Goal: Task Accomplishment & Management: Manage account settings

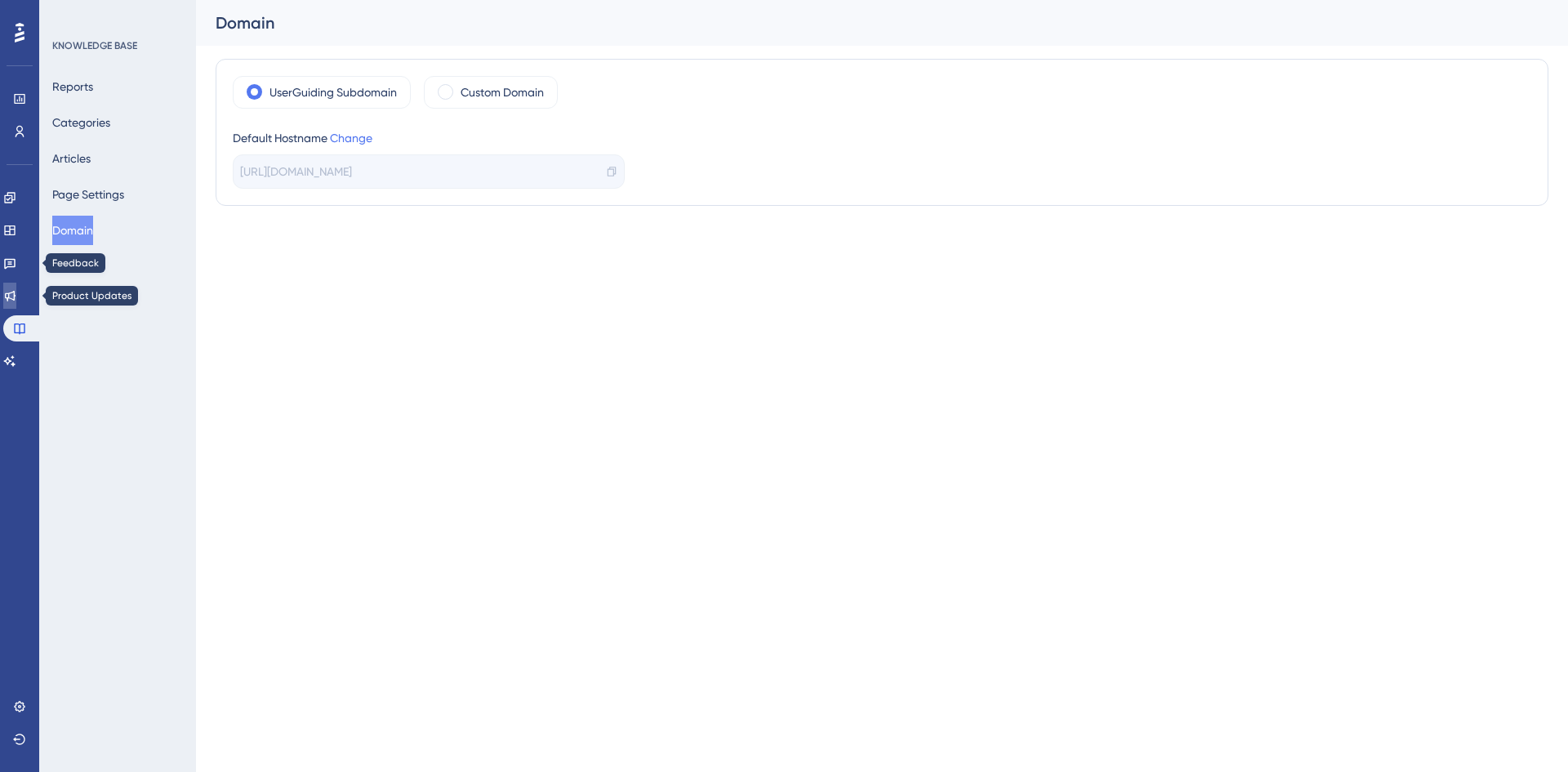
click at [16, 297] on icon at bounding box center [10, 296] width 11 height 11
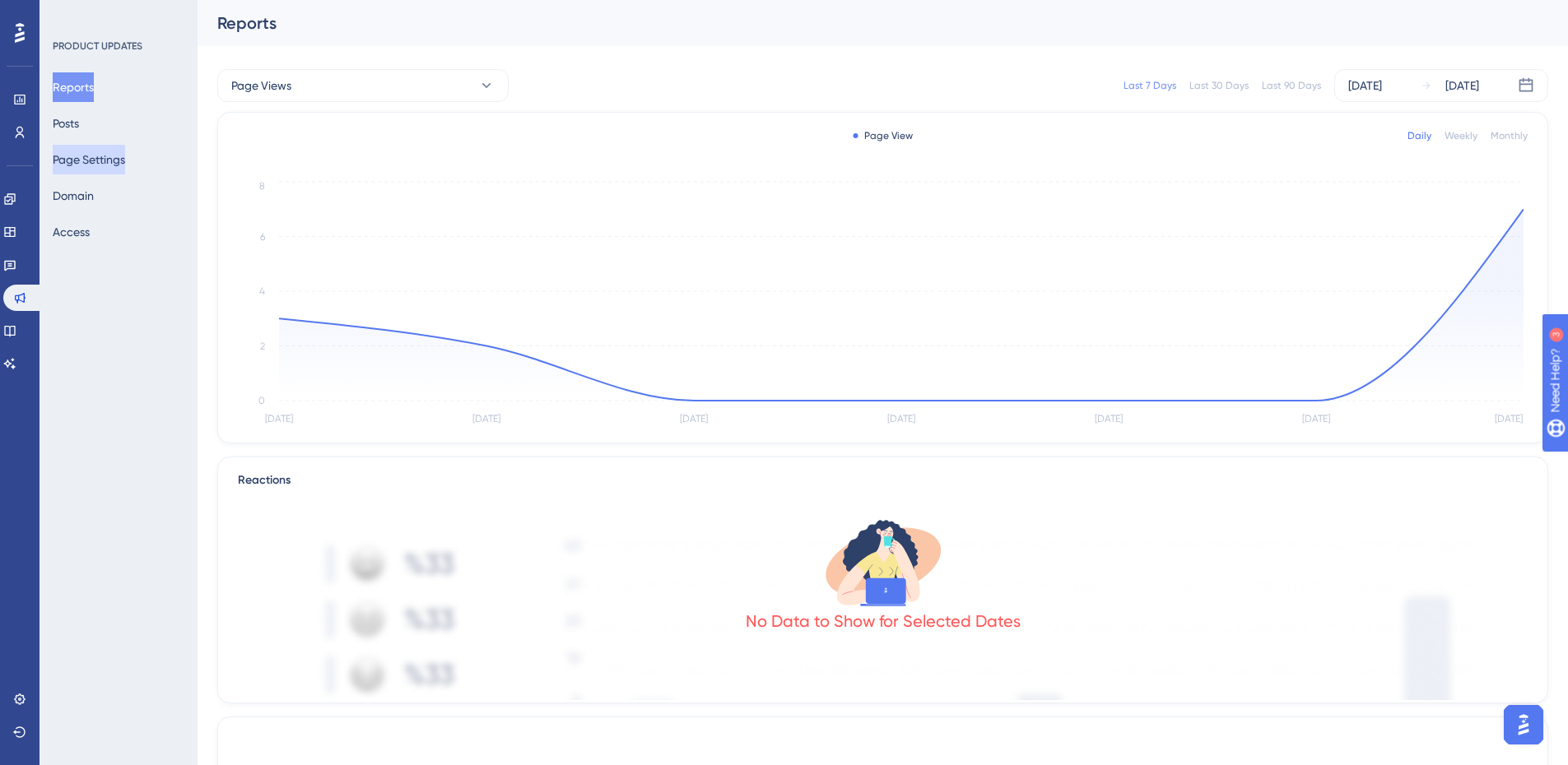
click at [116, 166] on button "Page Settings" at bounding box center [88, 160] width 72 height 30
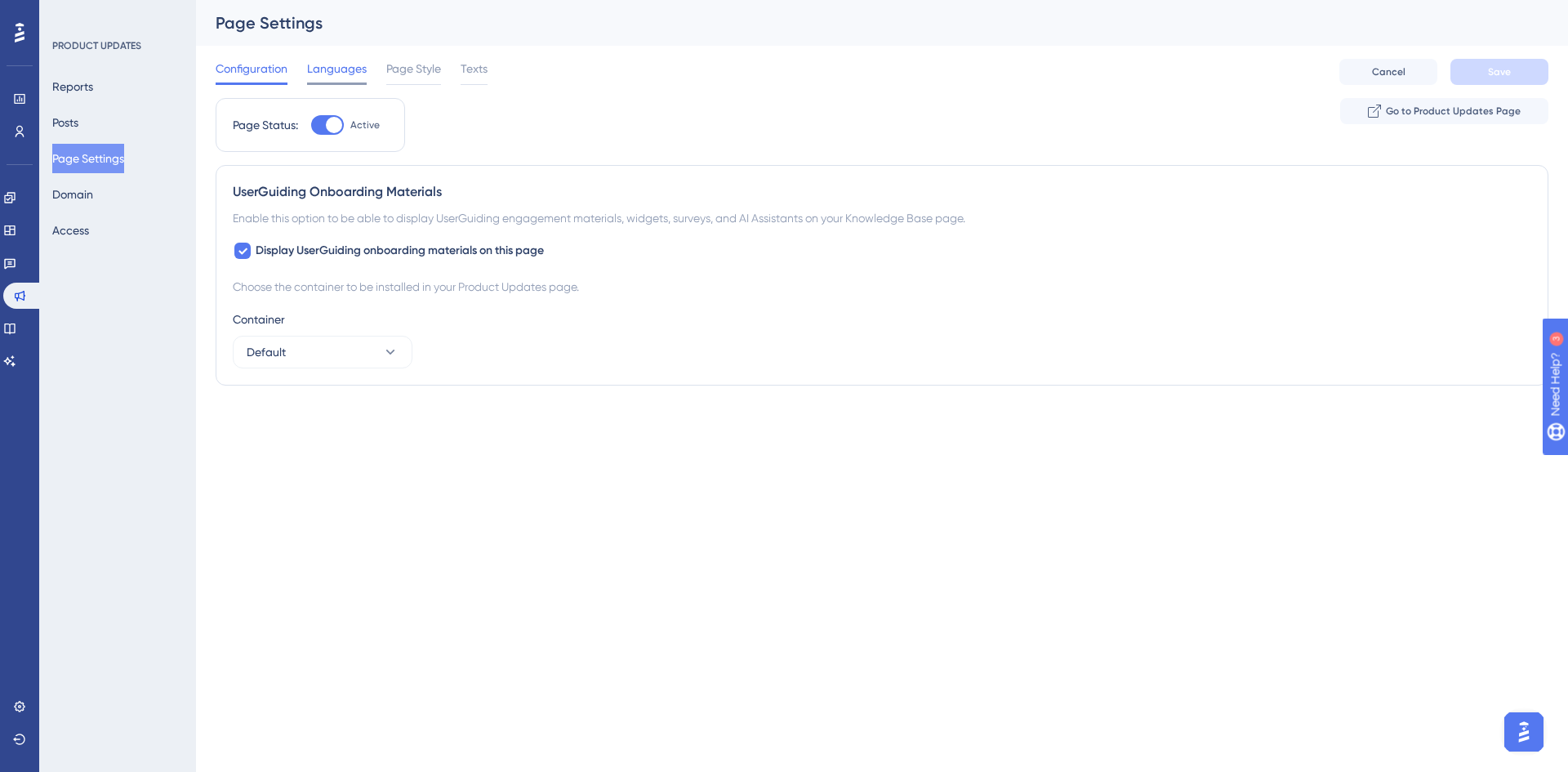
click at [348, 78] on div "Languages" at bounding box center [337, 72] width 59 height 26
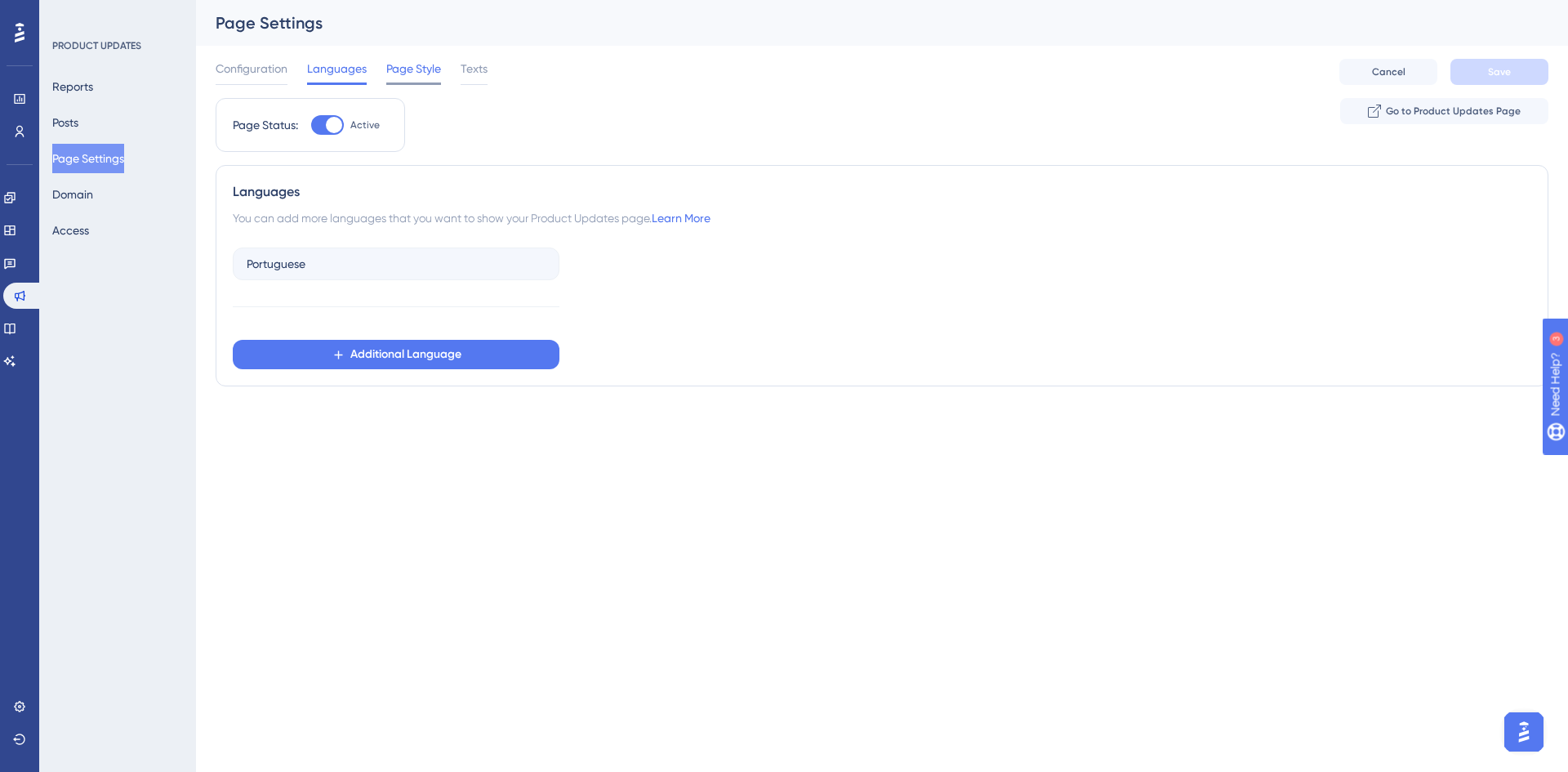
click at [406, 71] on span "Page Style" at bounding box center [413, 68] width 54 height 20
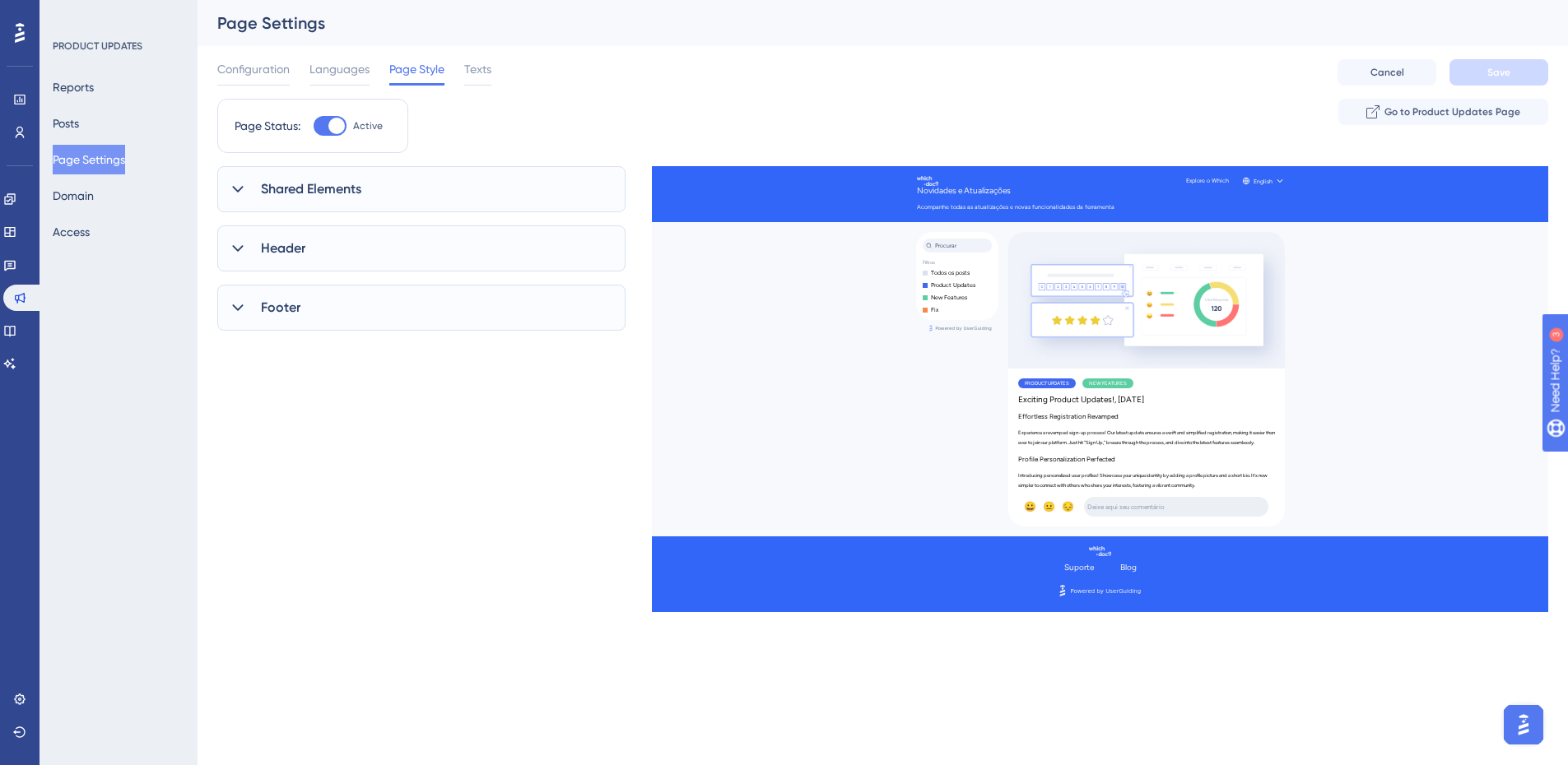
click at [435, 201] on div "Shared Elements" at bounding box center [422, 189] width 408 height 46
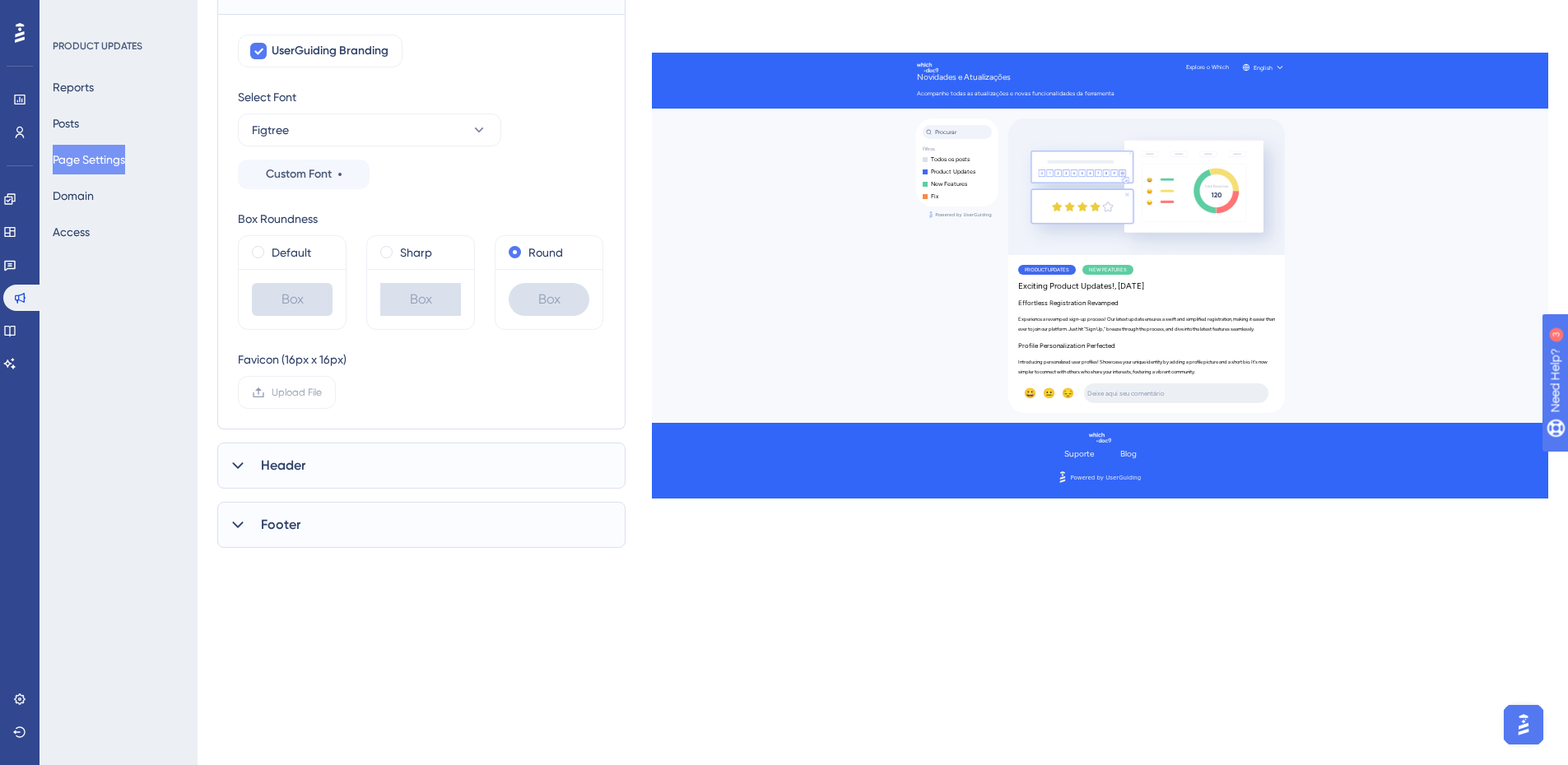
scroll to position [214, 0]
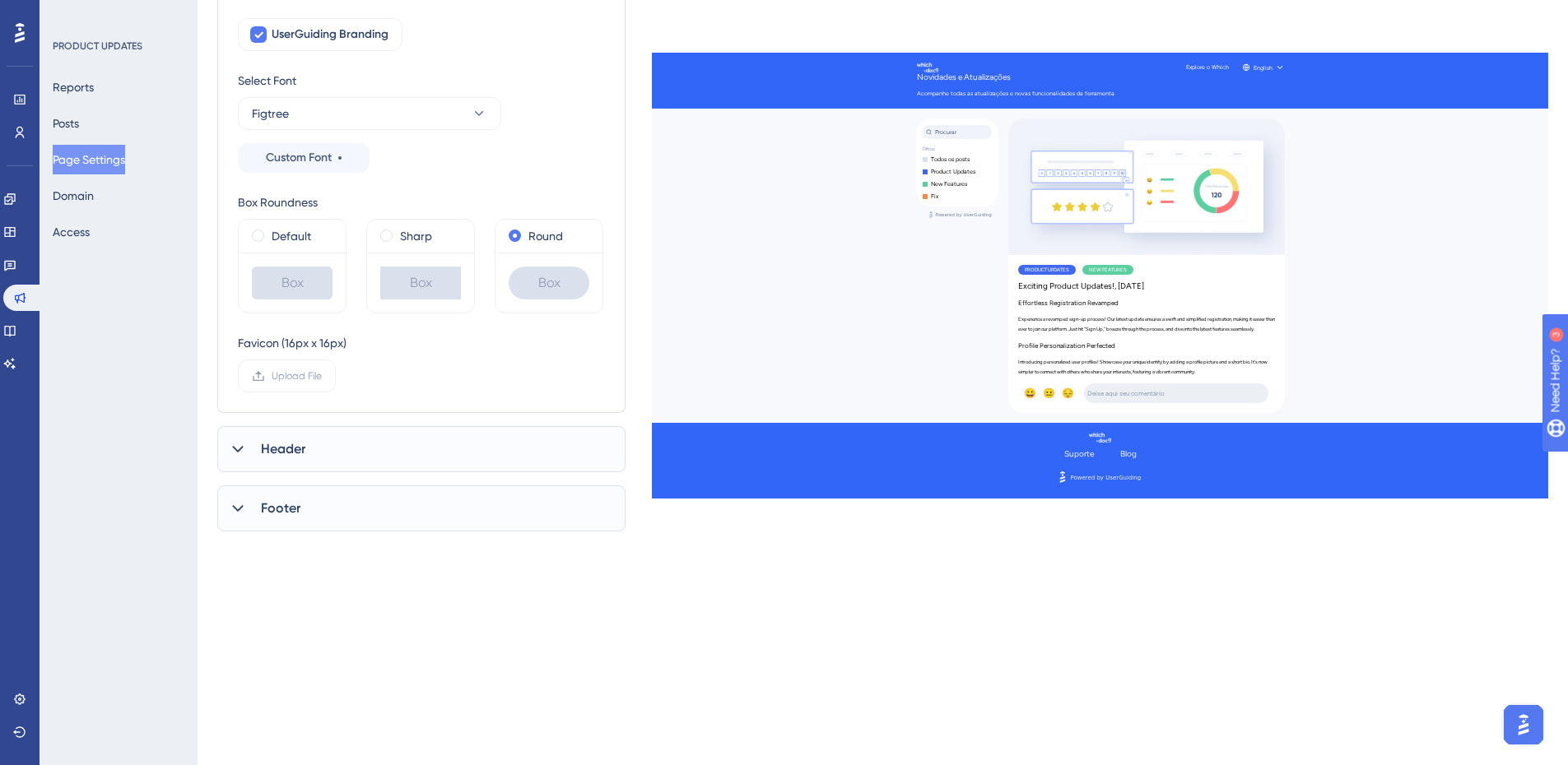
click at [334, 446] on div "Header" at bounding box center [422, 450] width 408 height 46
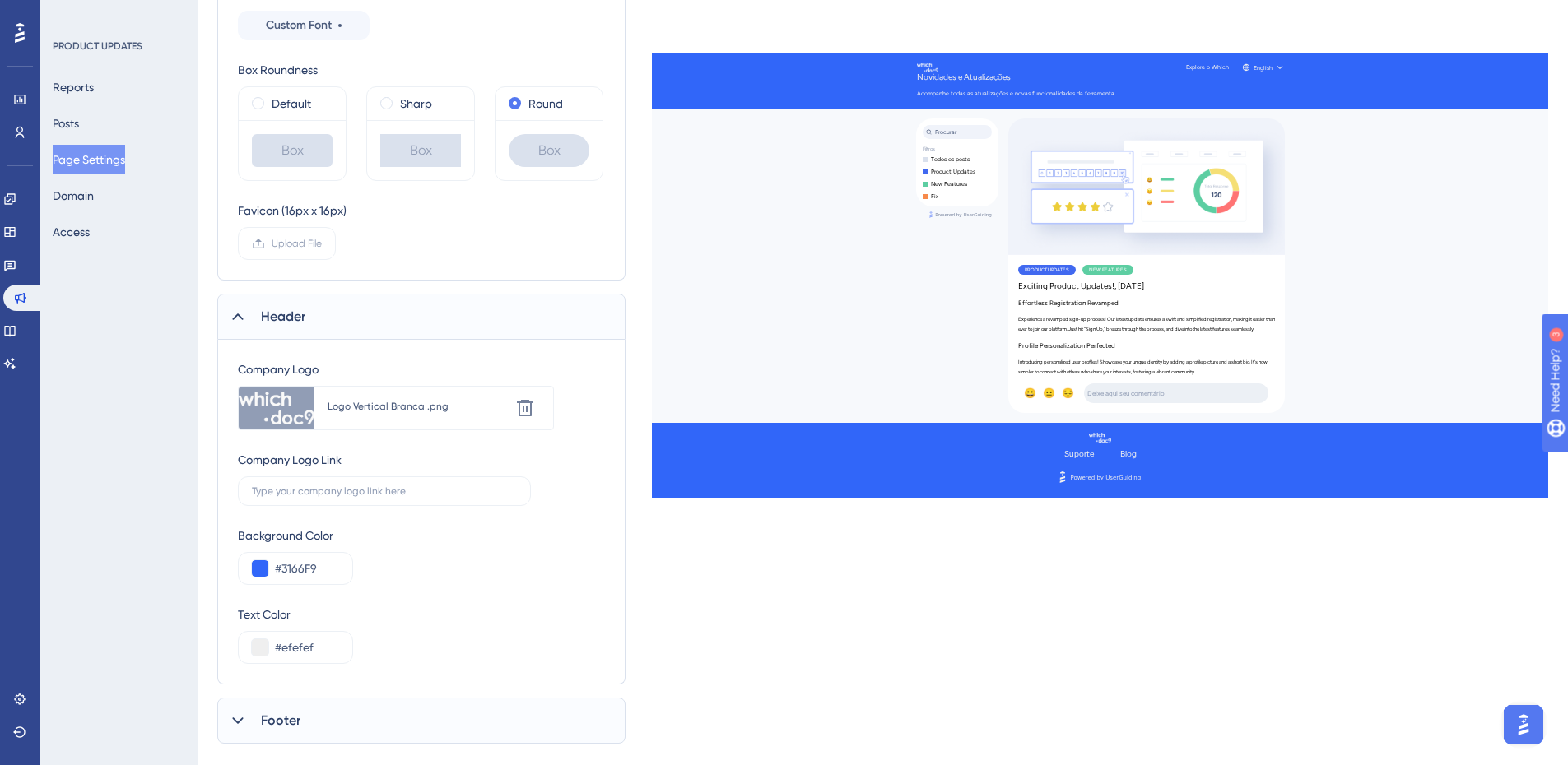
scroll to position [378, 0]
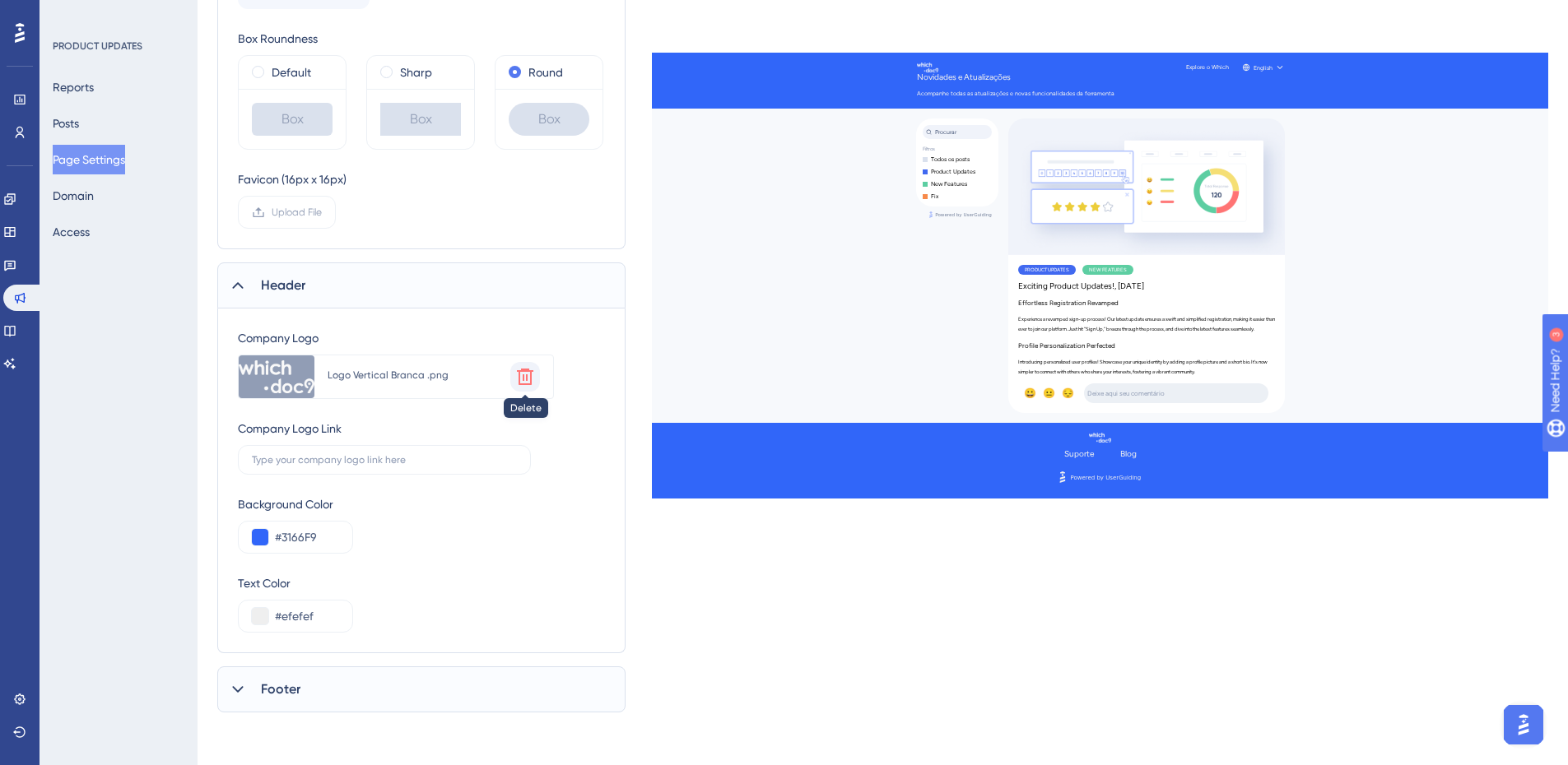
click at [522, 378] on icon at bounding box center [525, 377] width 20 height 20
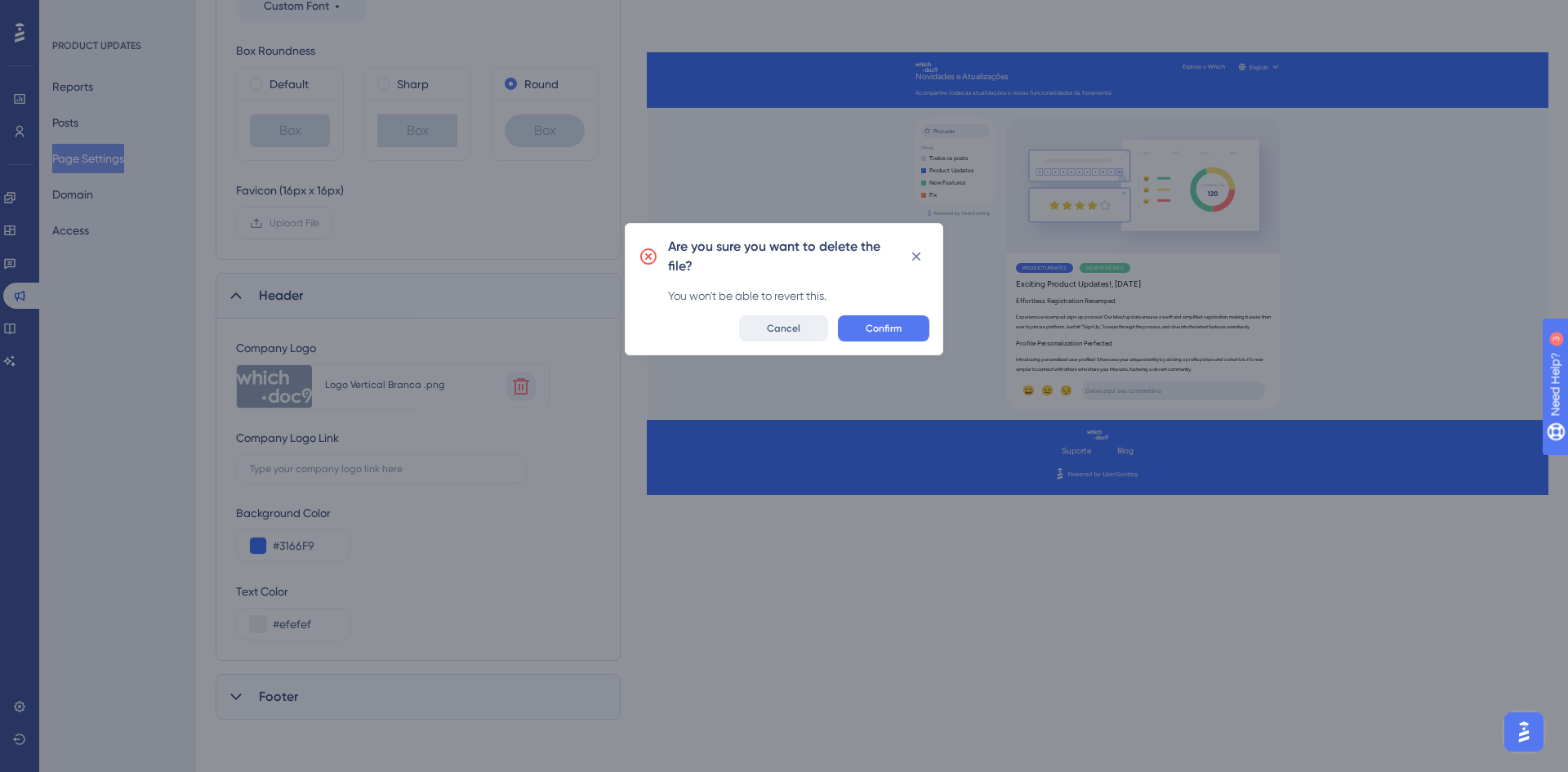
click at [766, 337] on button "Cancel" at bounding box center [783, 329] width 89 height 26
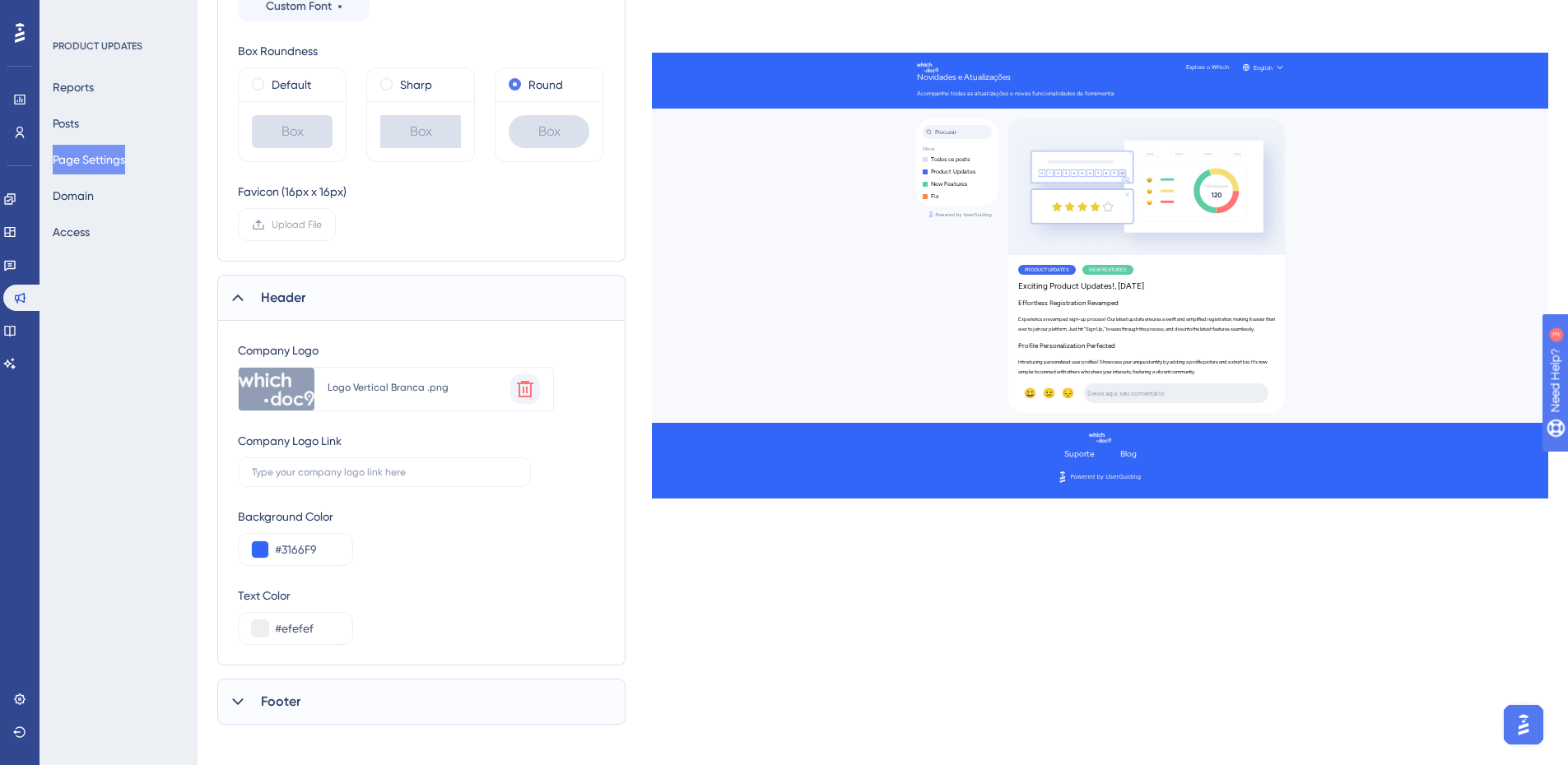
scroll to position [378, 0]
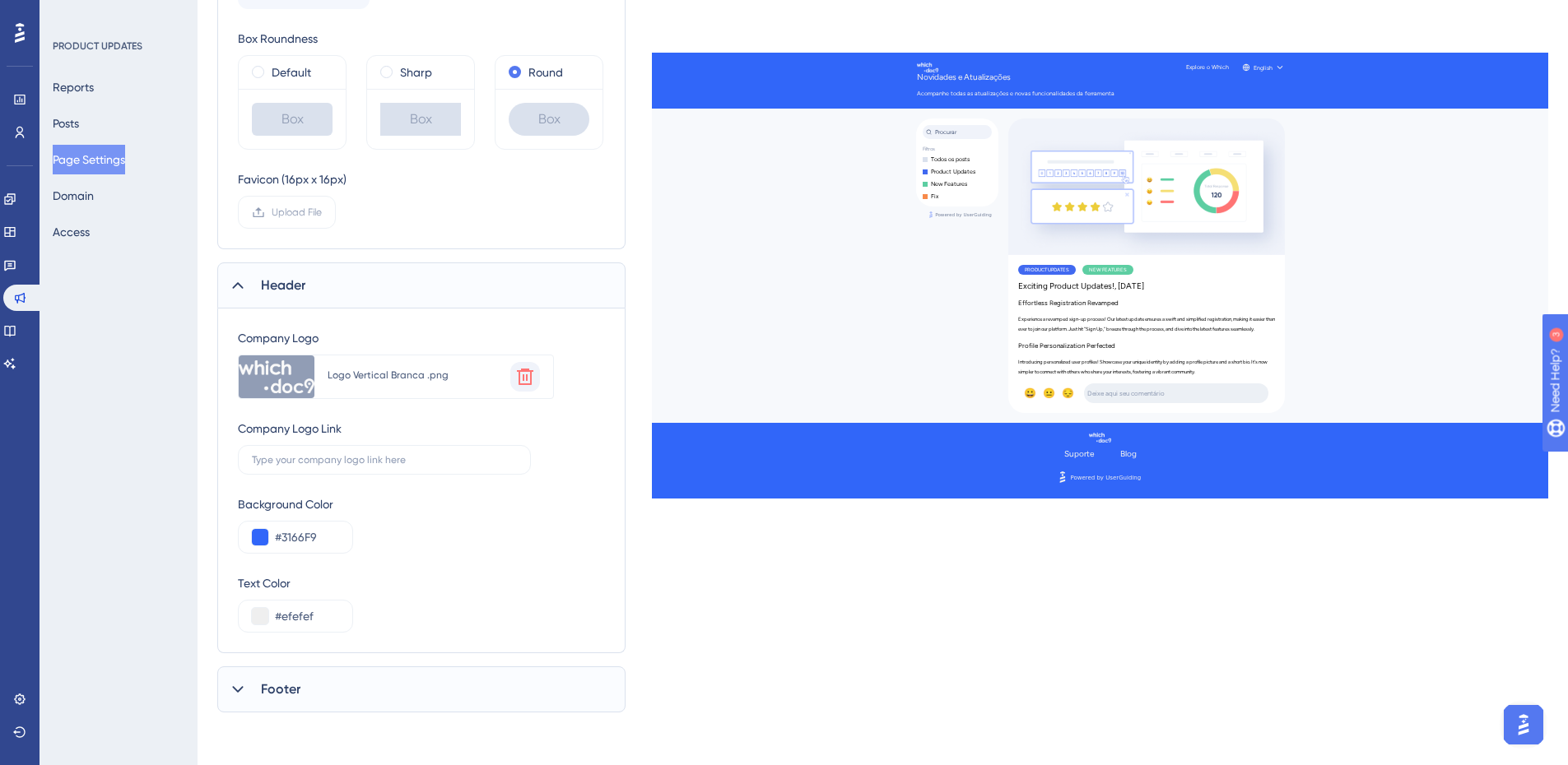
click at [329, 692] on div "Footer" at bounding box center [422, 689] width 408 height 46
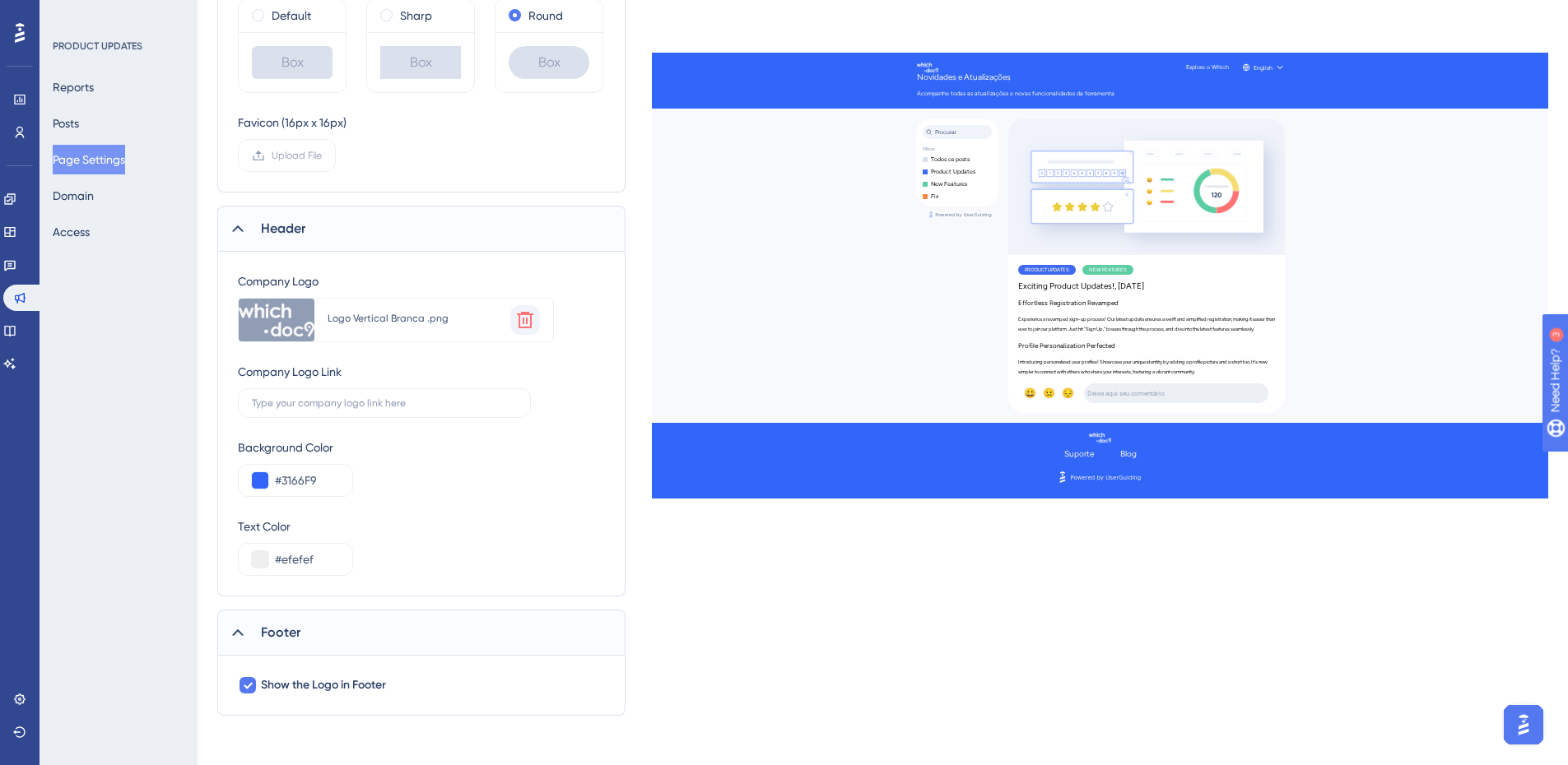
scroll to position [437, 0]
click at [246, 686] on icon at bounding box center [247, 682] width 10 height 13
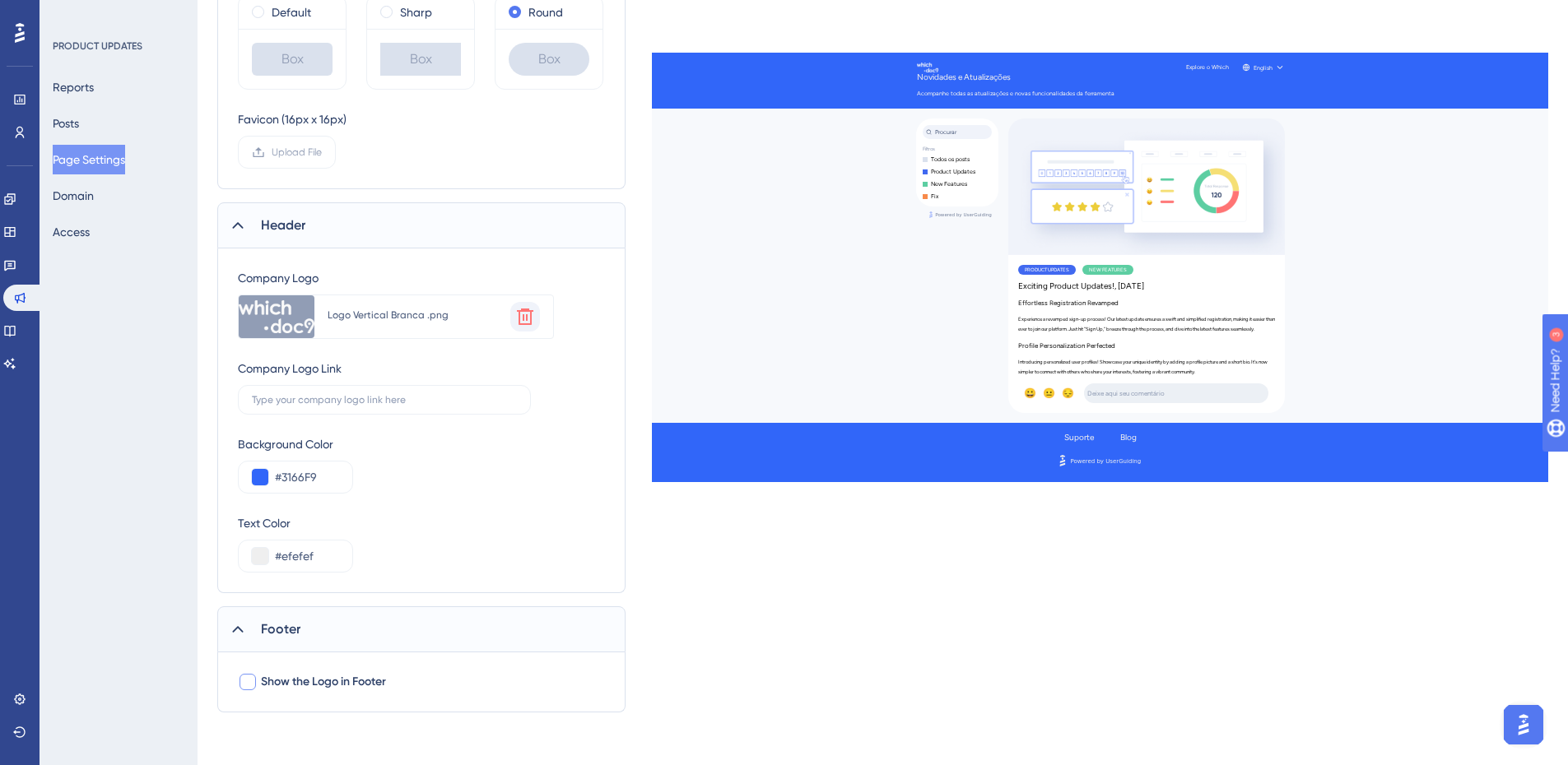
click at [246, 686] on div at bounding box center [248, 682] width 17 height 17
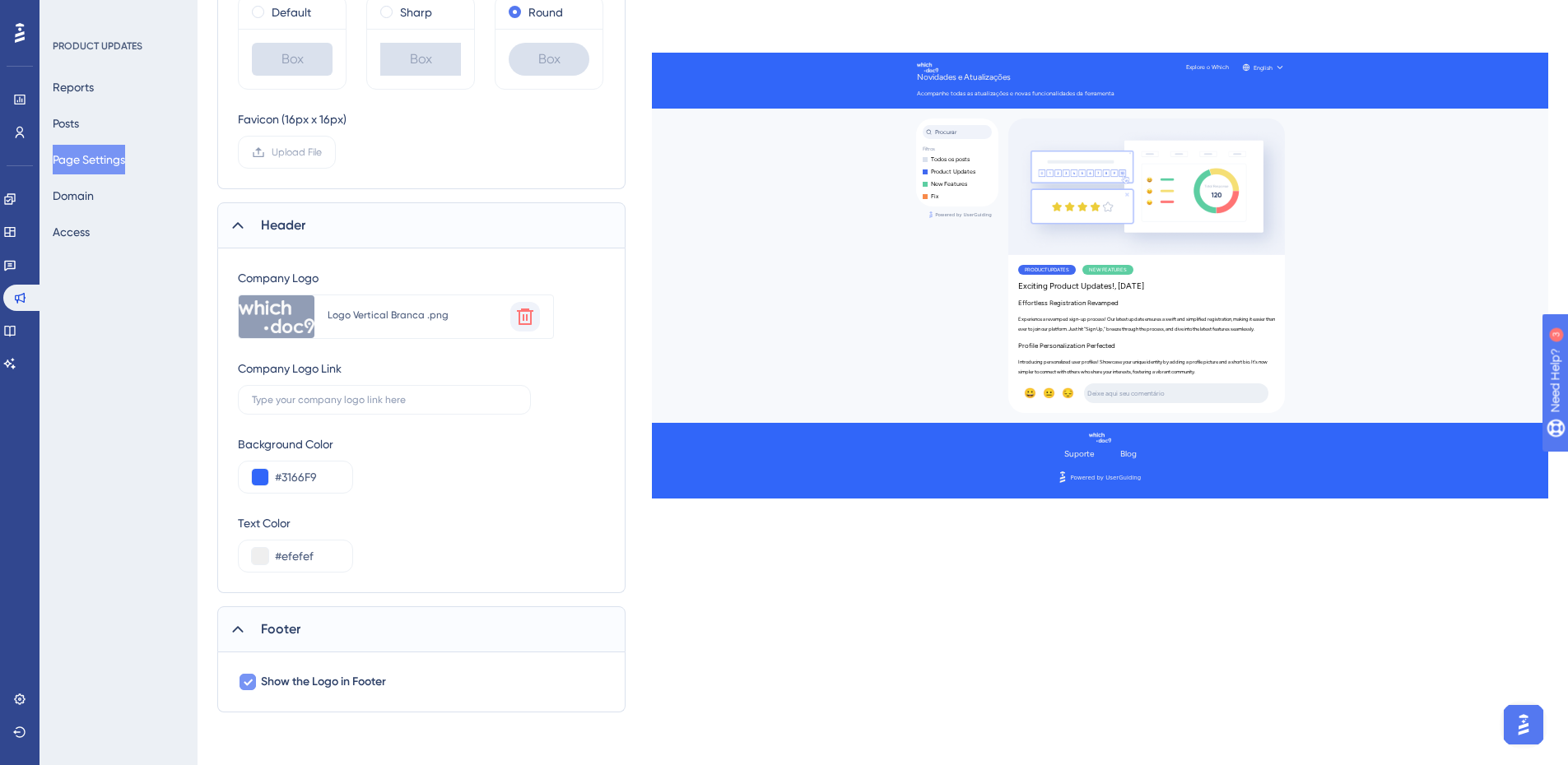
click at [248, 688] on icon at bounding box center [247, 682] width 10 height 13
checkbox input "false"
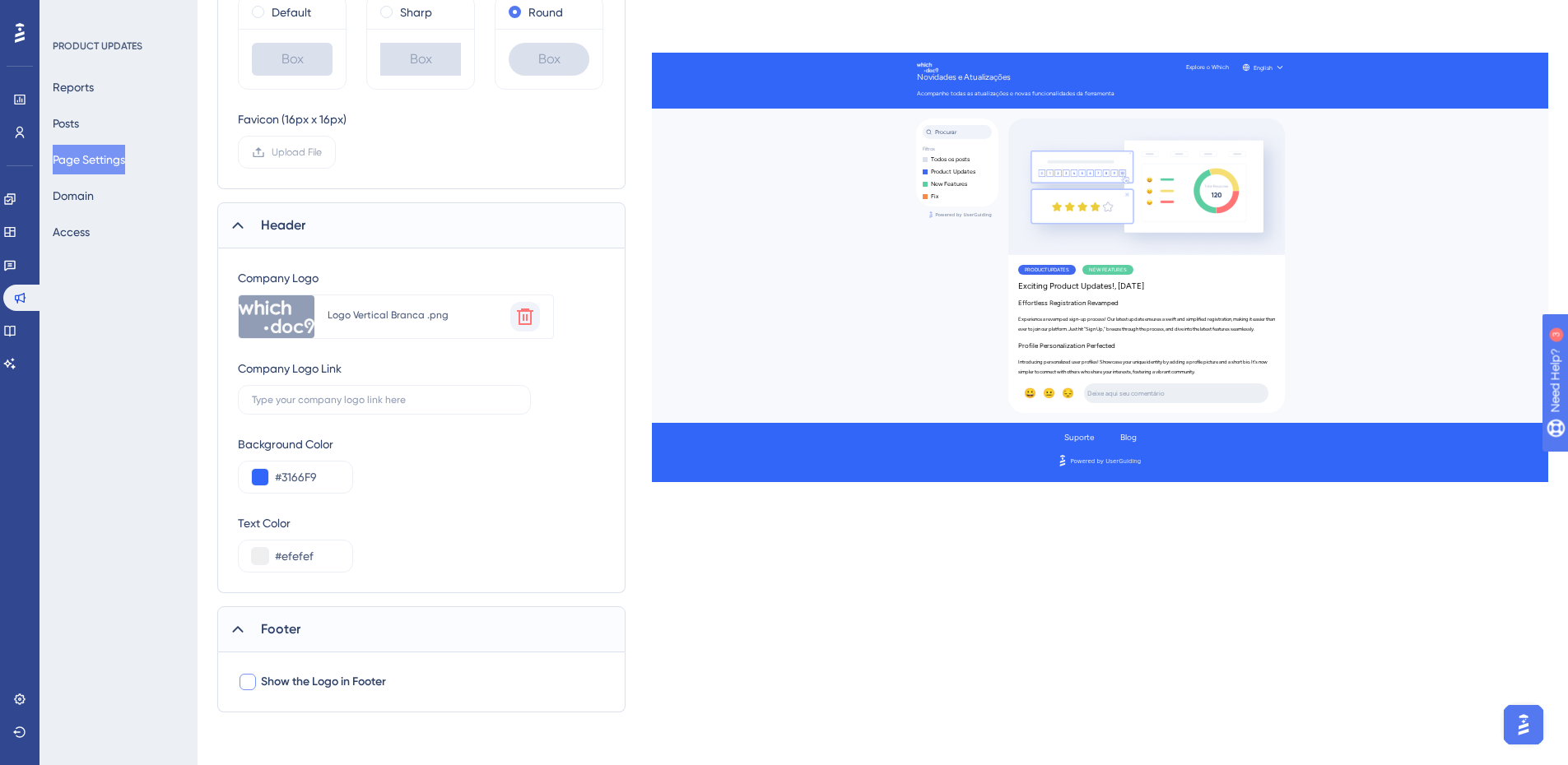
click at [270, 626] on span "Footer" at bounding box center [281, 630] width 40 height 20
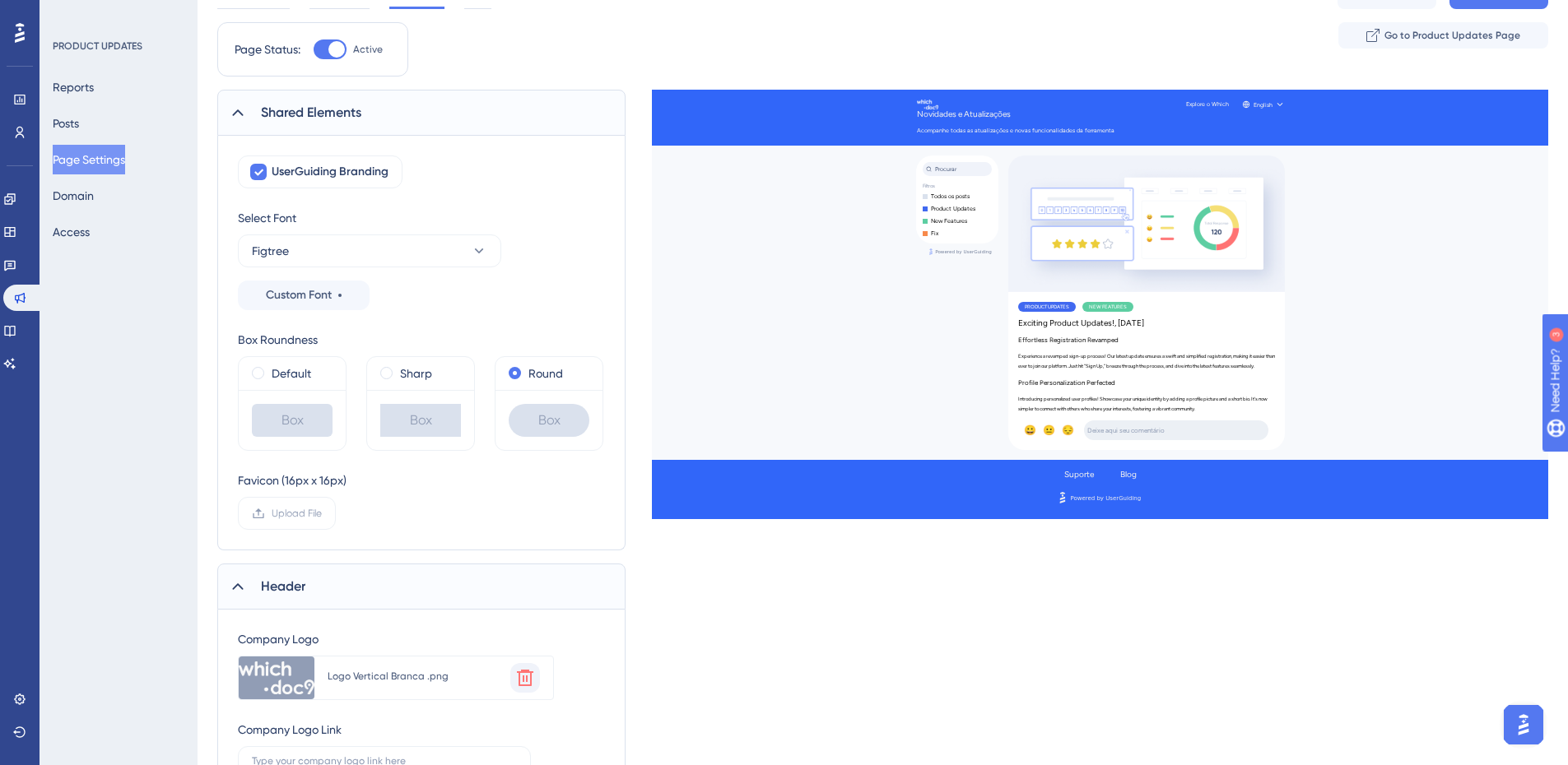
scroll to position [48, 0]
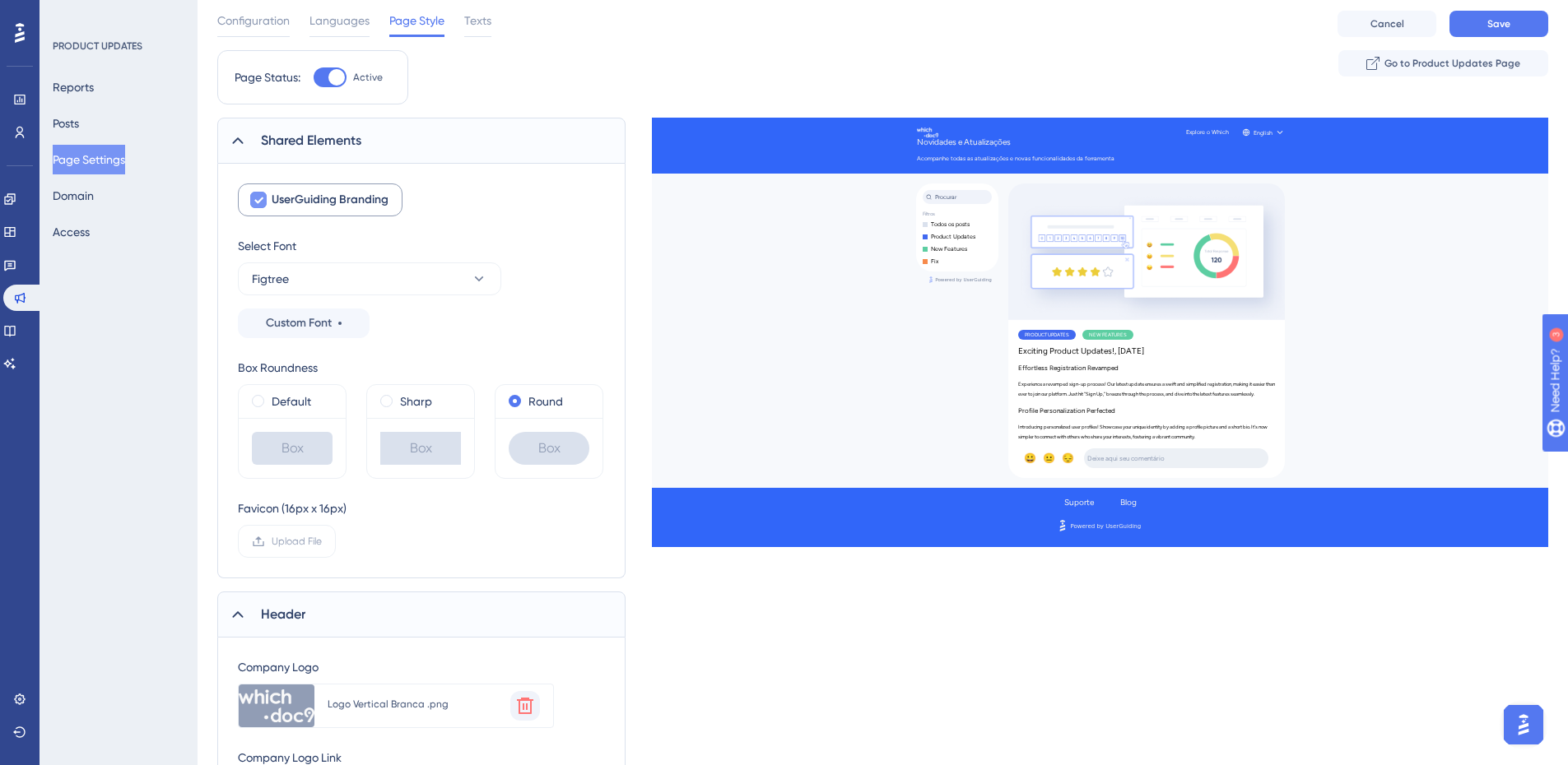
click at [322, 205] on span "UserGuiding Branding" at bounding box center [330, 200] width 117 height 20
checkbox input "false"
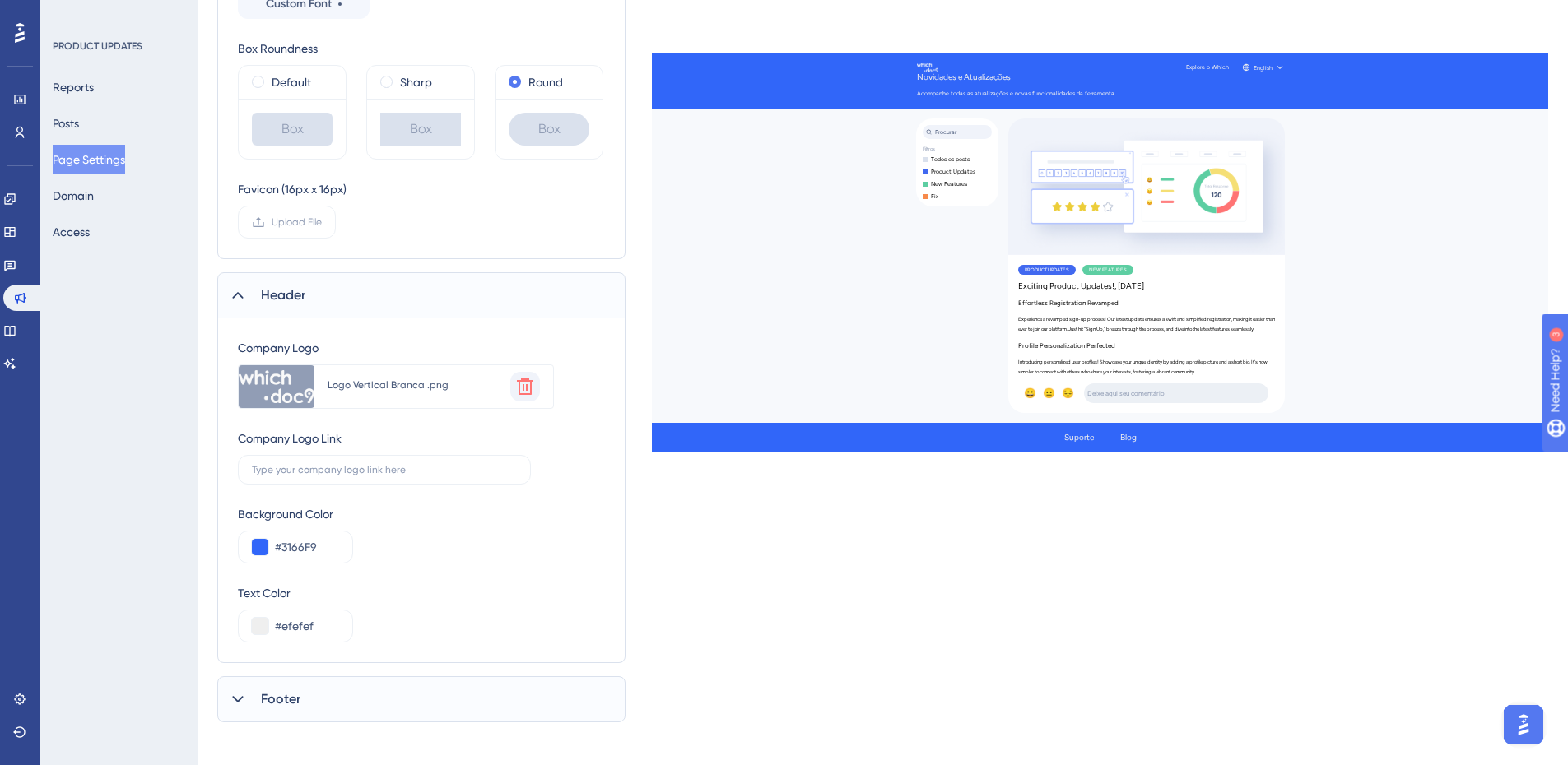
scroll to position [378, 0]
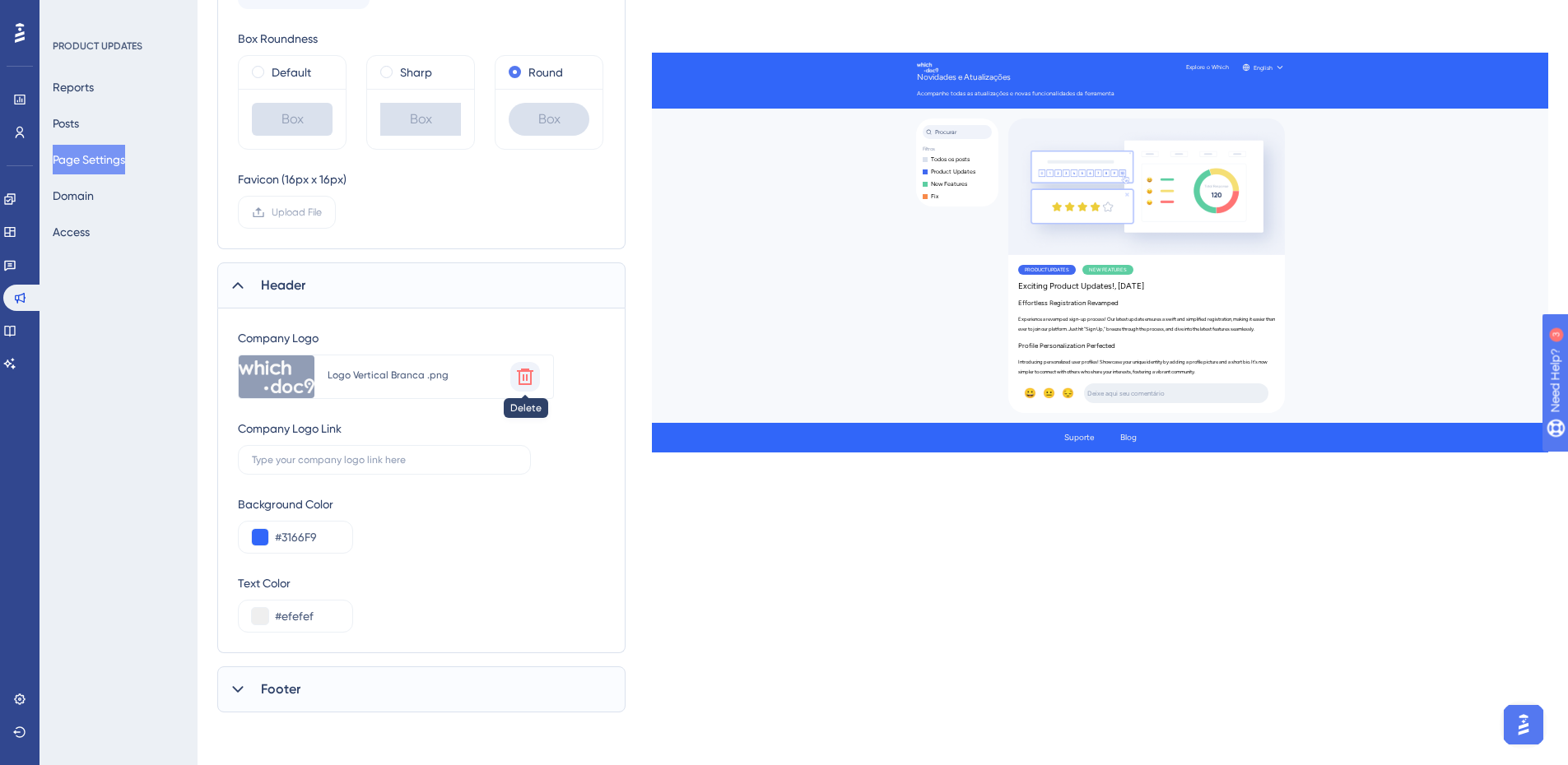
click at [527, 380] on icon at bounding box center [525, 377] width 17 height 17
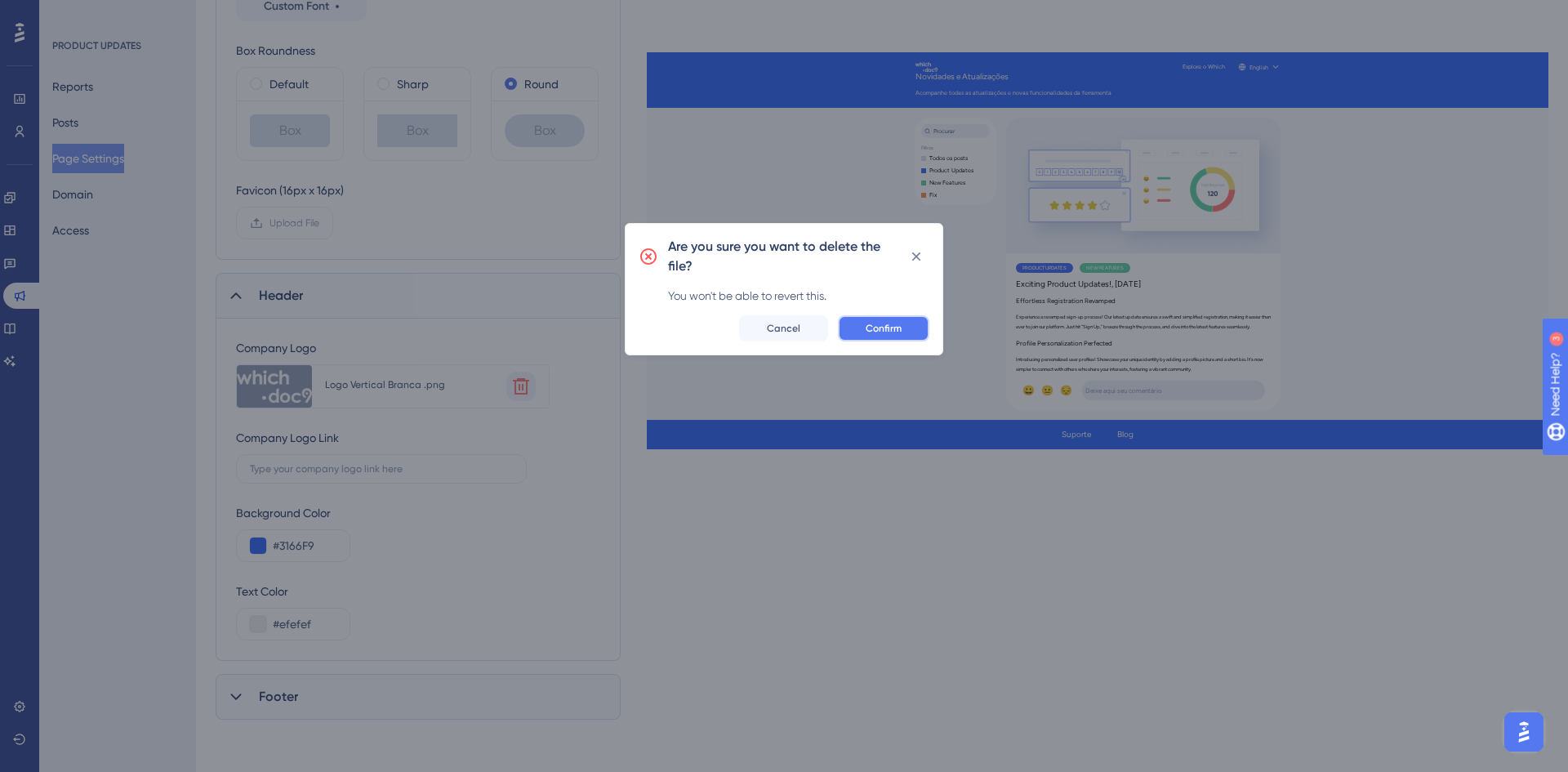
drag, startPoint x: 878, startPoint y: 327, endPoint x: 827, endPoint y: 346, distance: 54.4
click at [876, 327] on span "Confirm" at bounding box center [884, 329] width 36 height 13
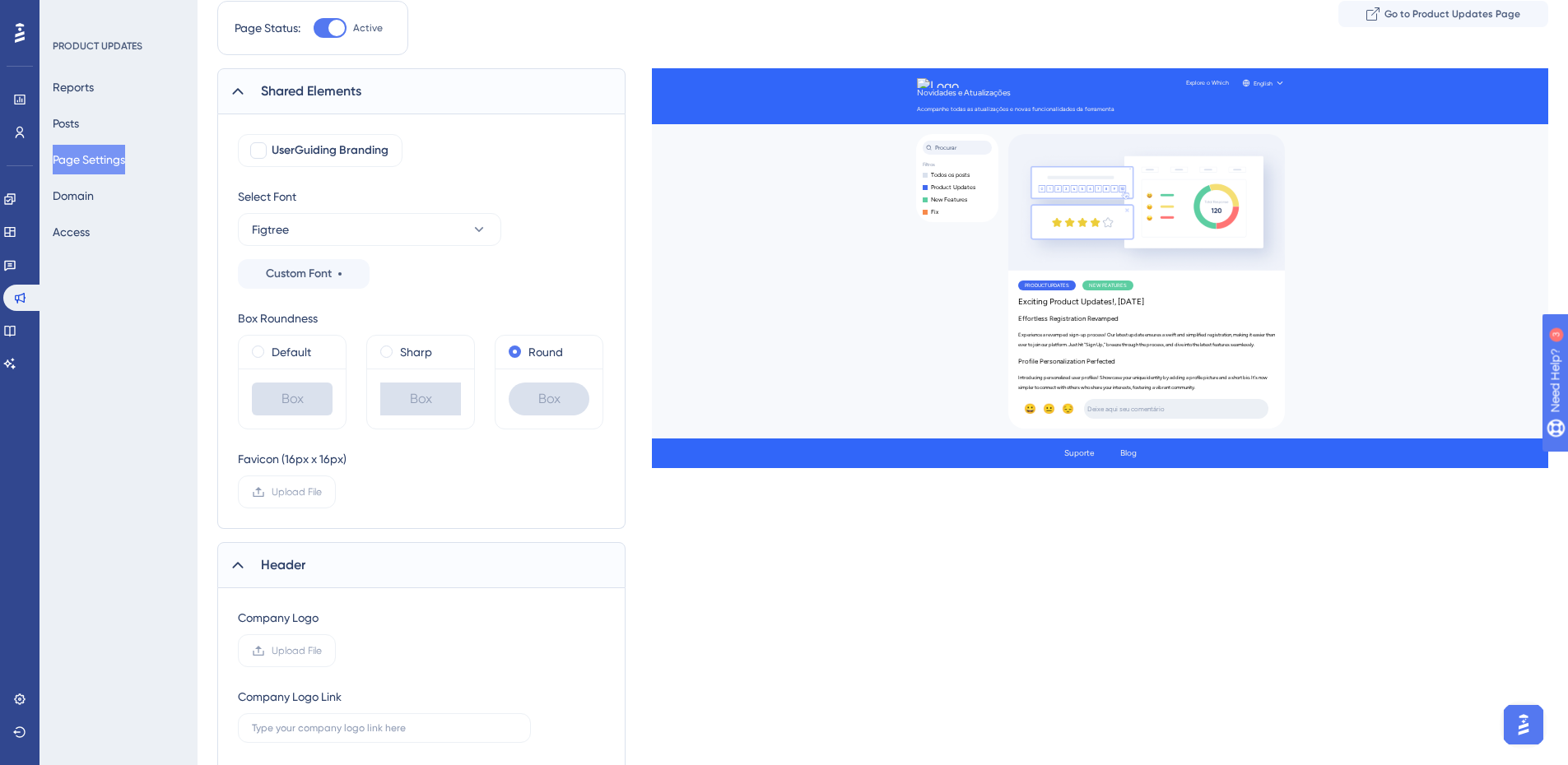
scroll to position [0, 0]
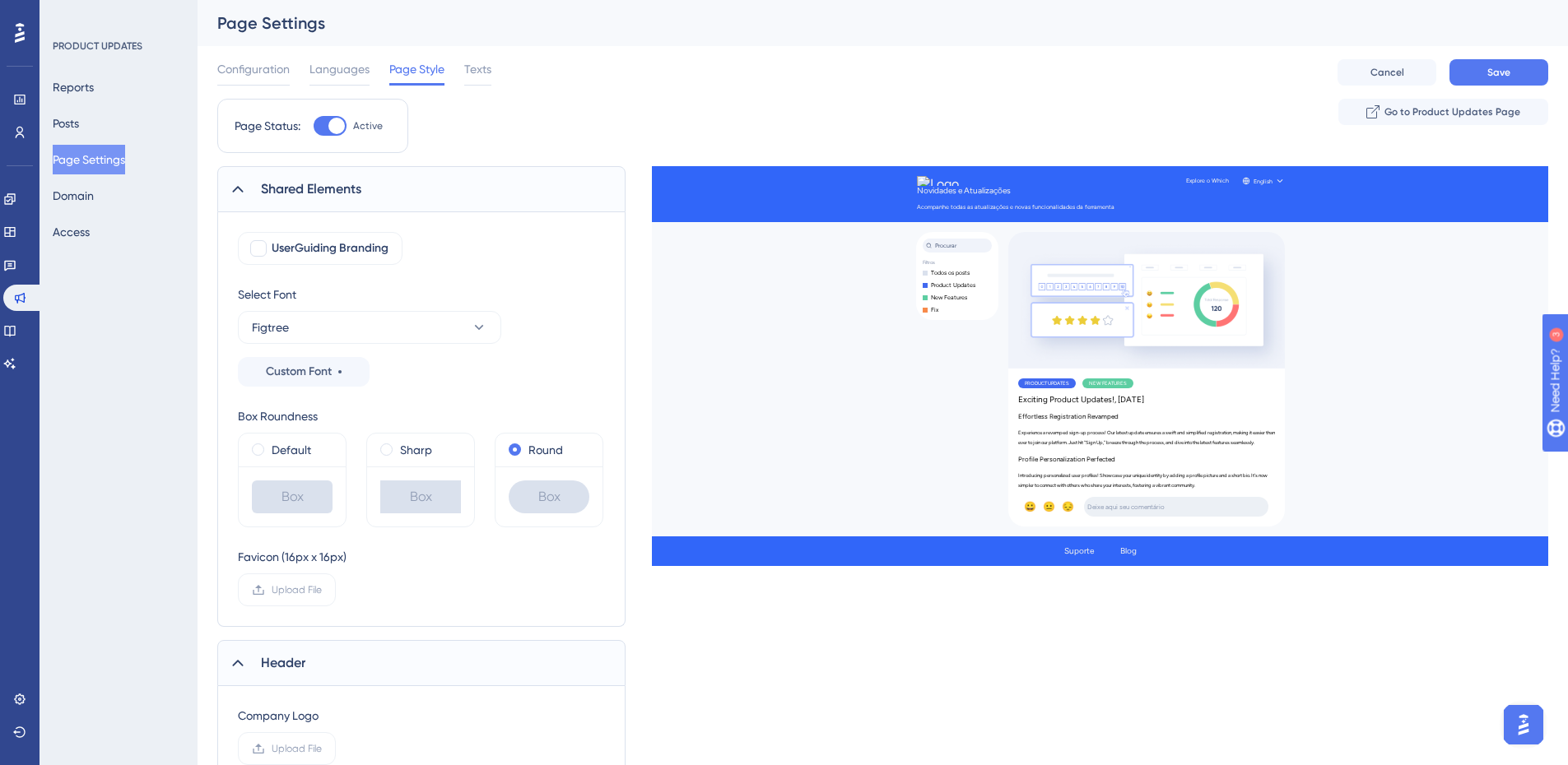
click at [310, 208] on div "Shared Elements" at bounding box center [422, 189] width 408 height 46
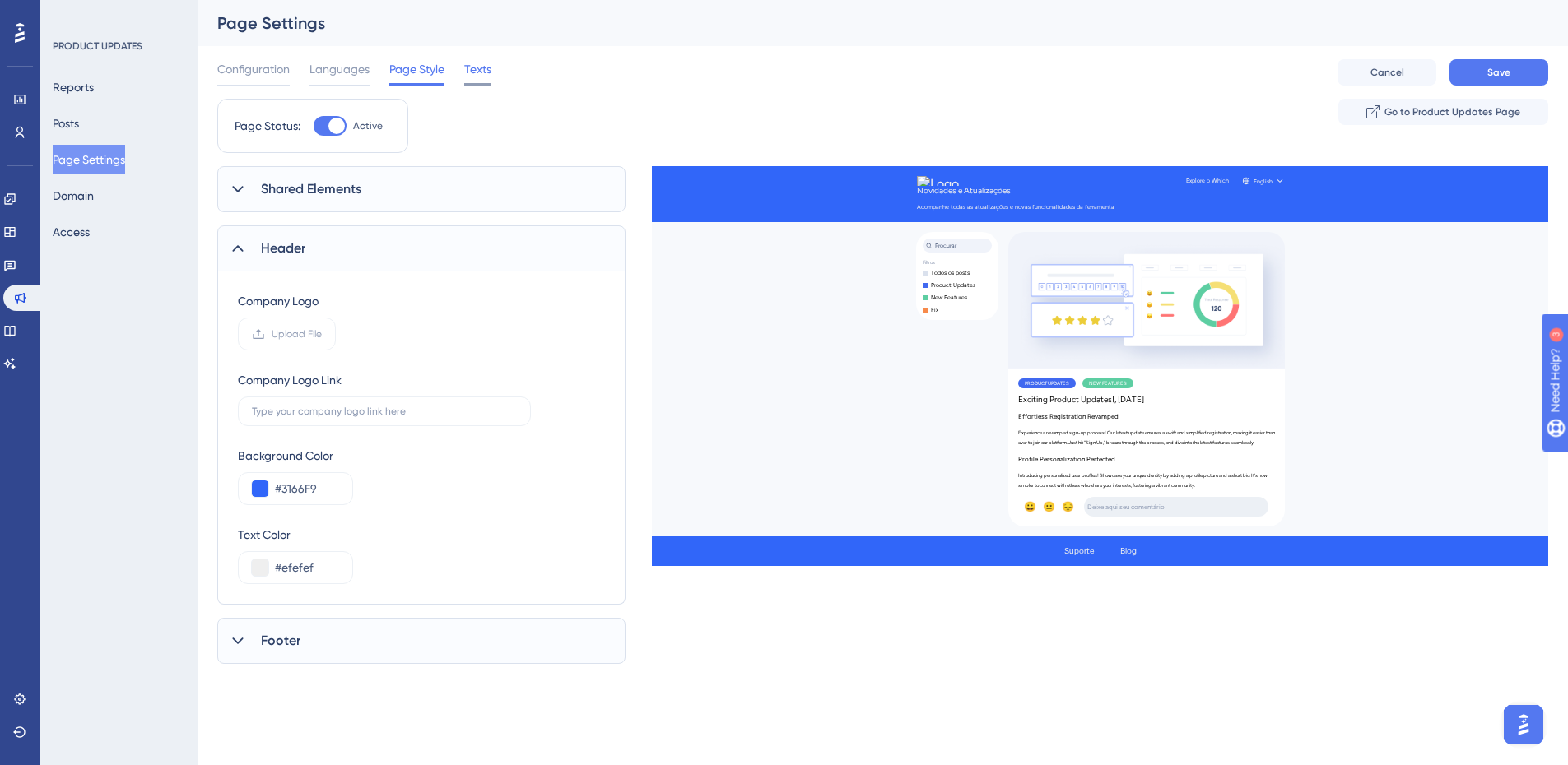
click at [480, 71] on span "Texts" at bounding box center [477, 69] width 27 height 20
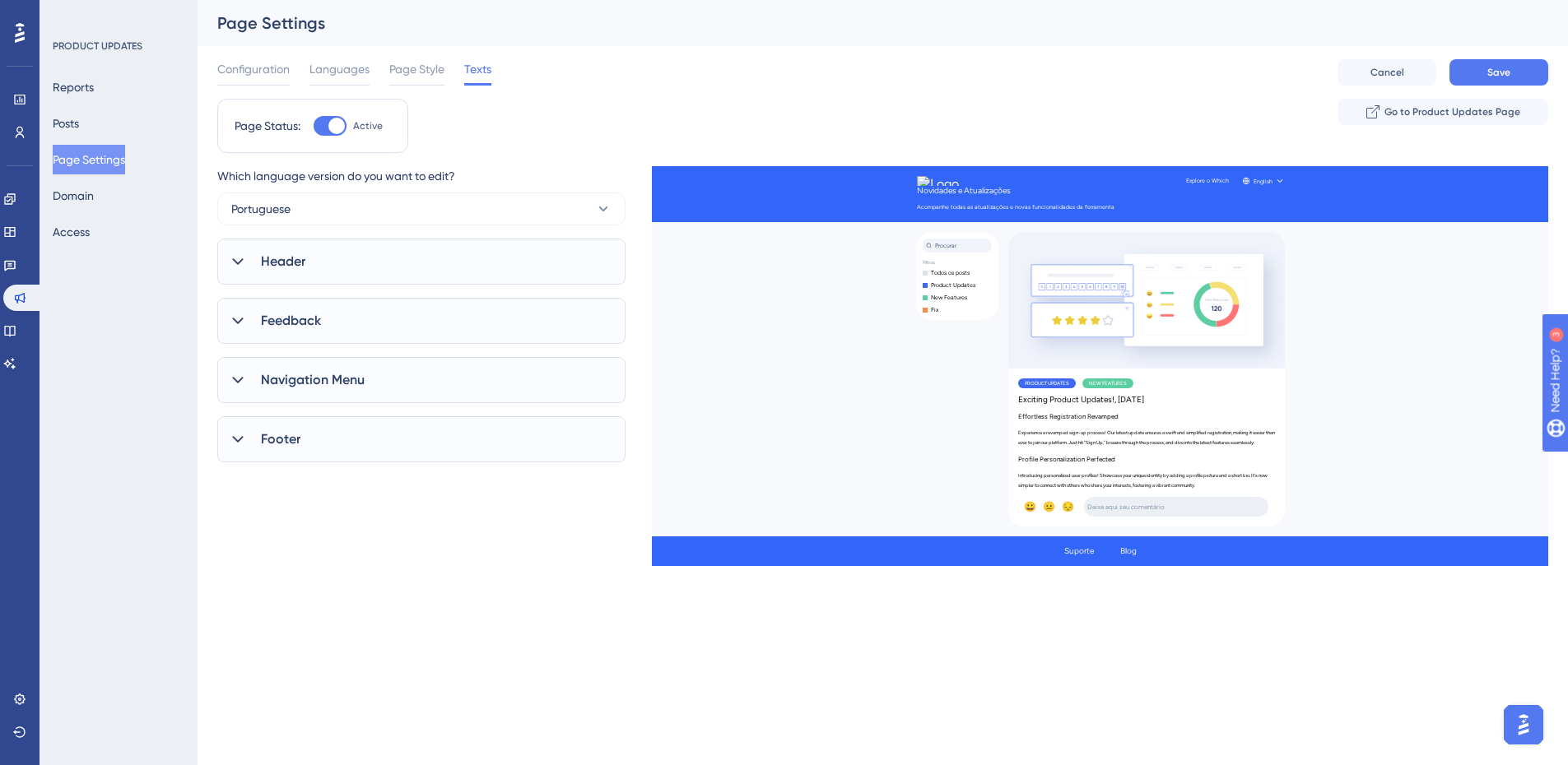
click at [417, 261] on div "Header" at bounding box center [422, 262] width 408 height 46
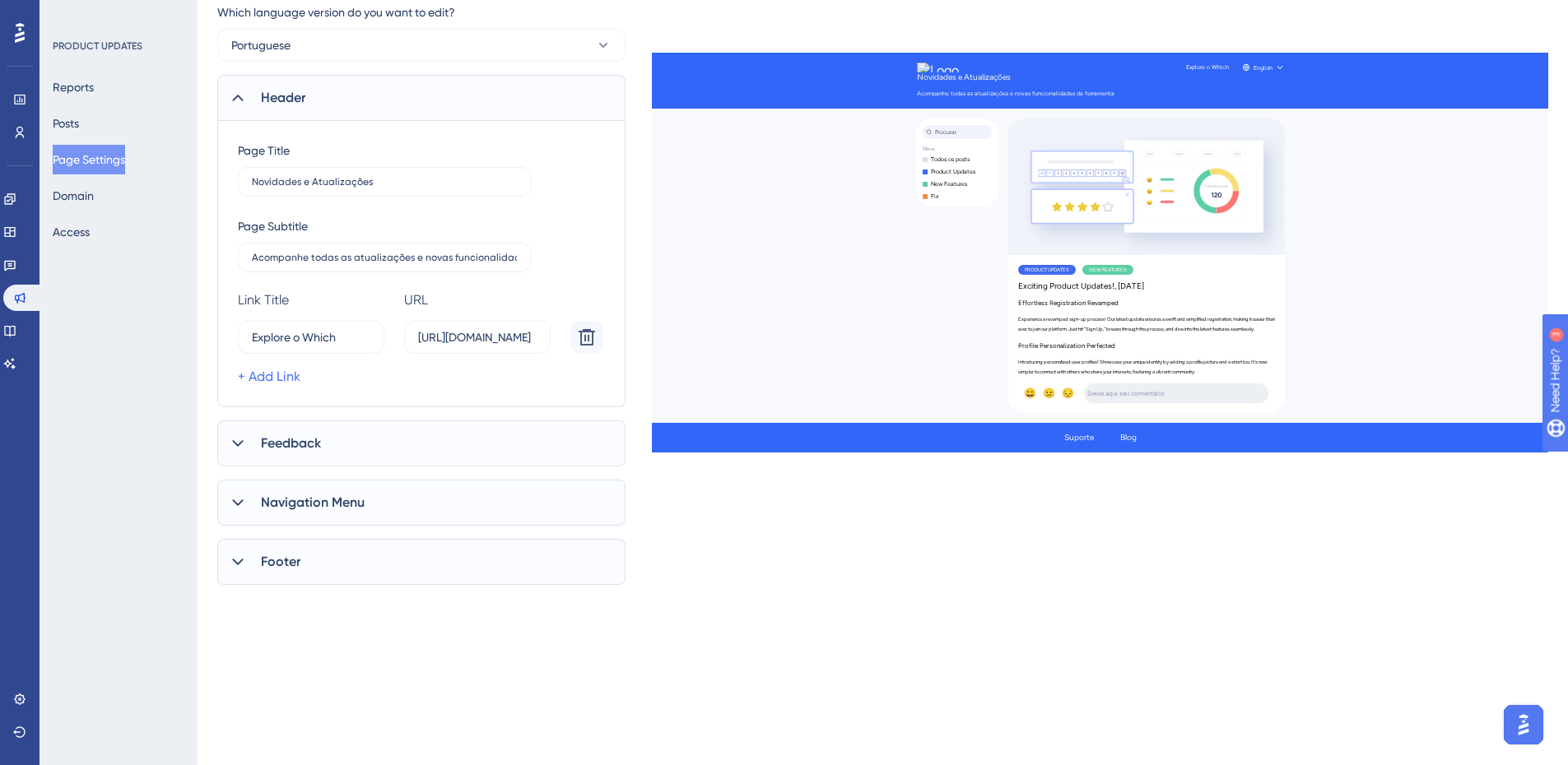
scroll to position [164, 0]
click at [589, 339] on icon at bounding box center [587, 337] width 17 height 17
click at [386, 387] on div "Feedback" at bounding box center [422, 381] width 408 height 46
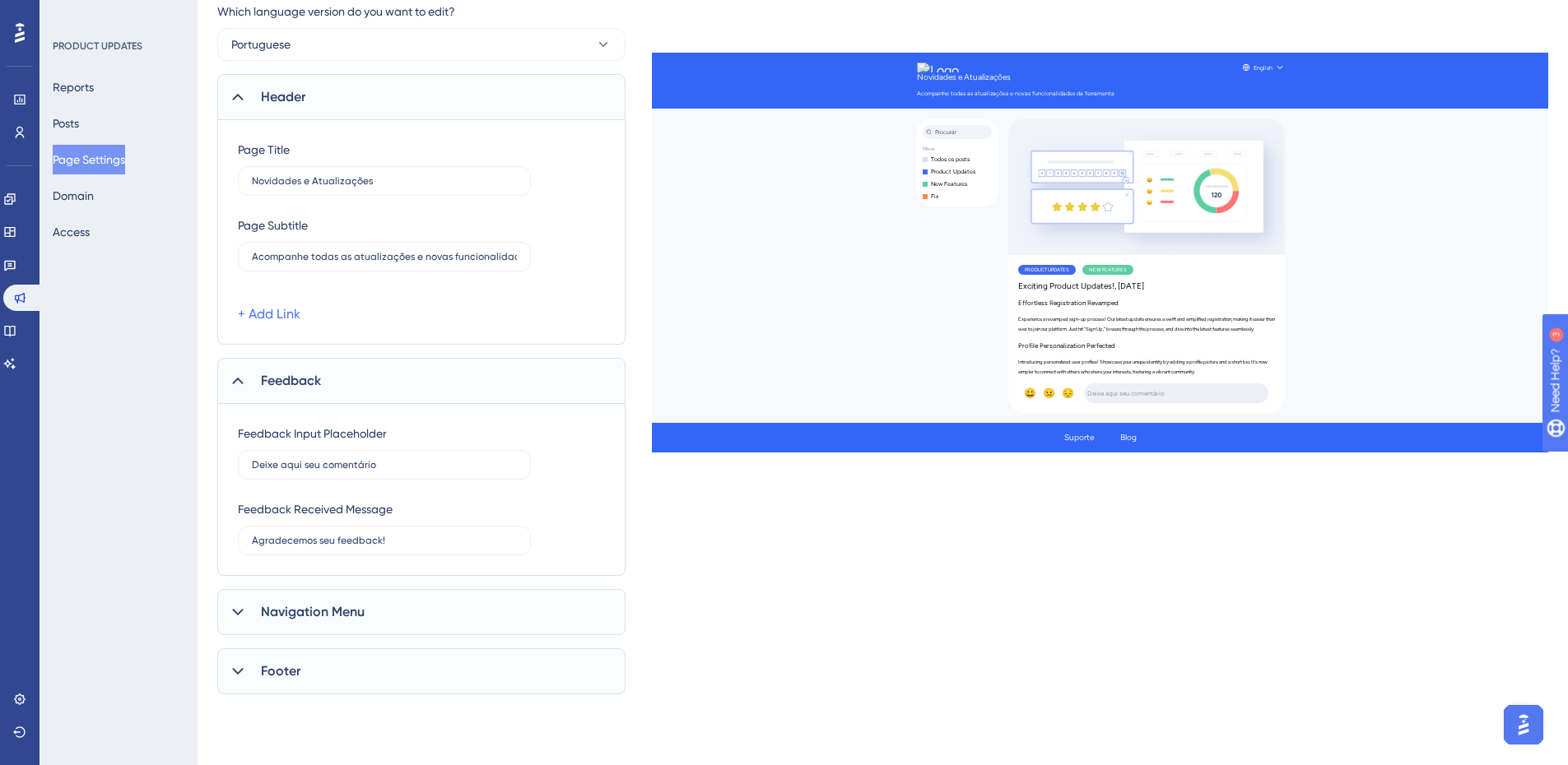
click at [386, 387] on div "Feedback" at bounding box center [422, 381] width 408 height 46
click at [388, 440] on div "Navigation Menu" at bounding box center [422, 441] width 408 height 46
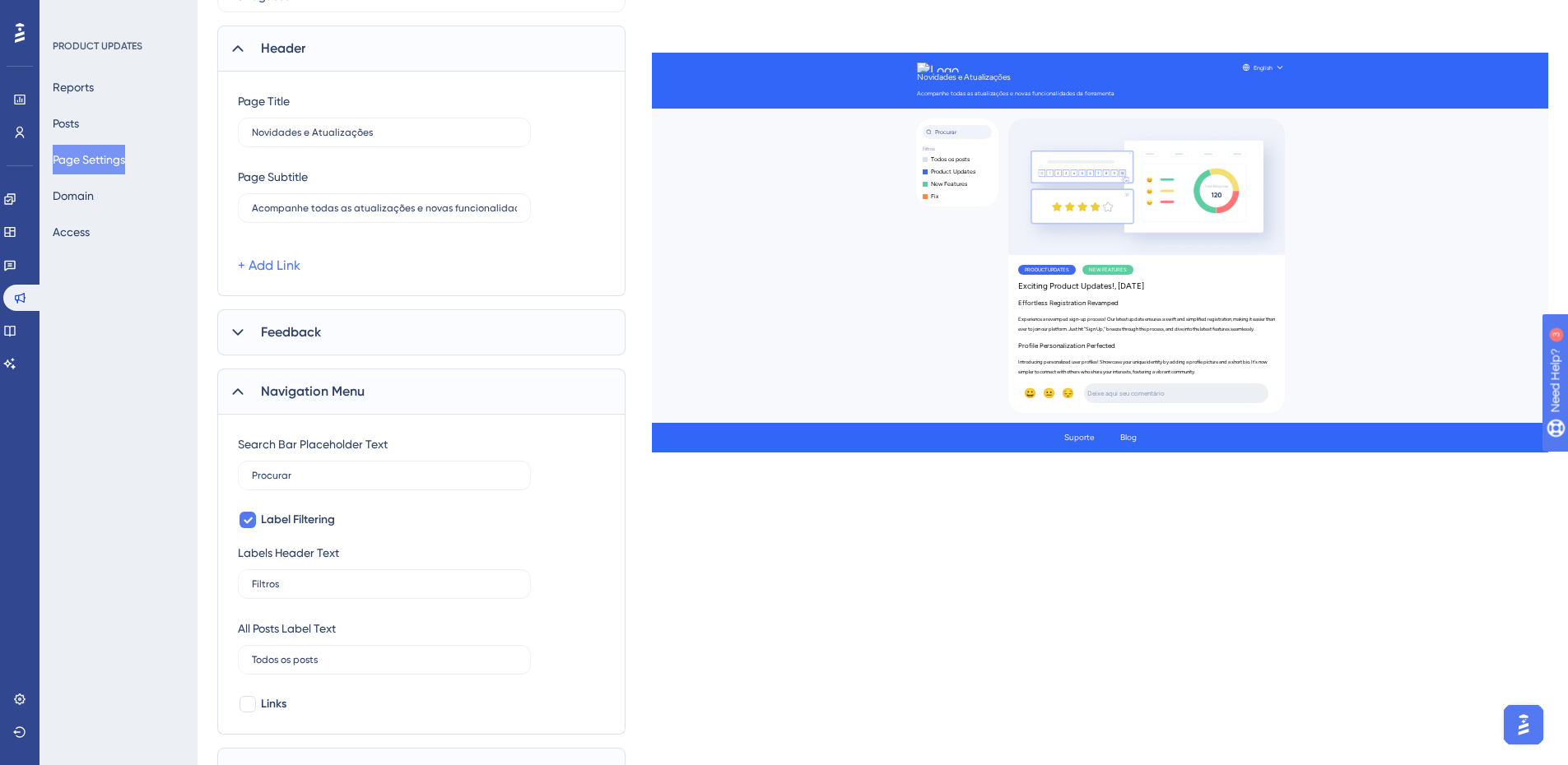
scroll to position [295, 0]
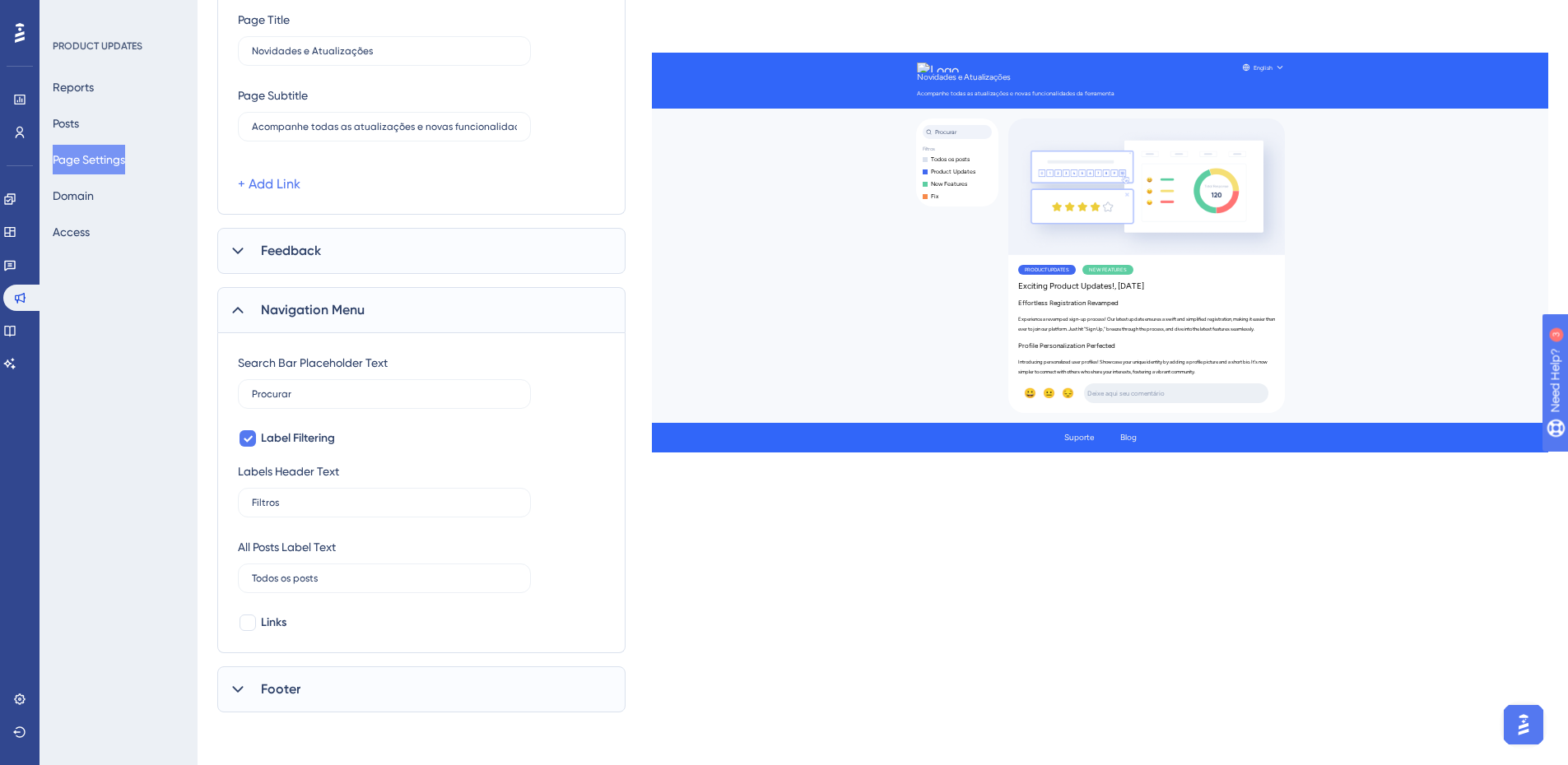
click at [462, 325] on div "Navigation Menu" at bounding box center [422, 310] width 408 height 46
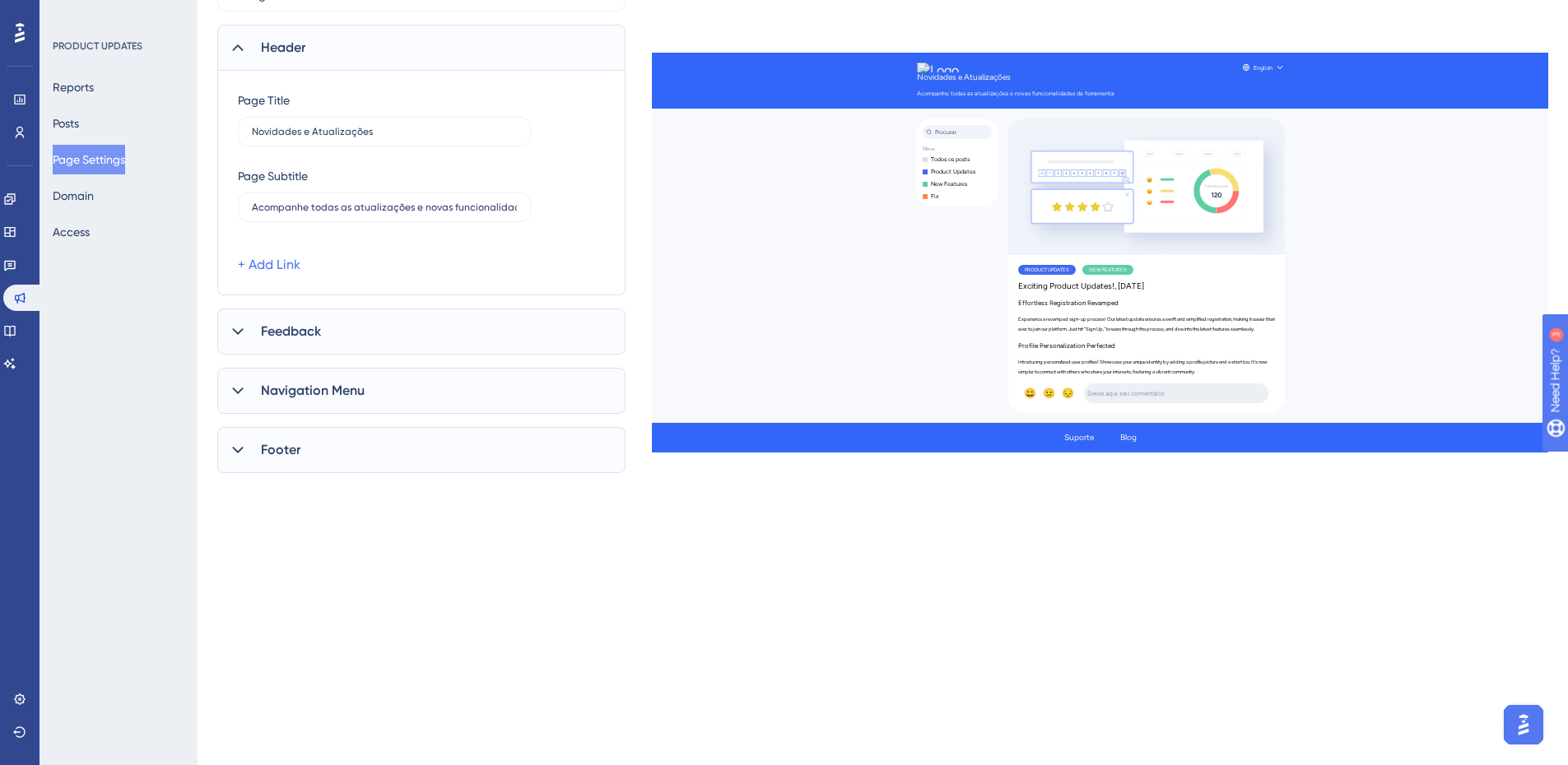
click at [442, 450] on div "Footer" at bounding box center [422, 451] width 408 height 46
click at [444, 447] on div "Footer" at bounding box center [422, 451] width 408 height 46
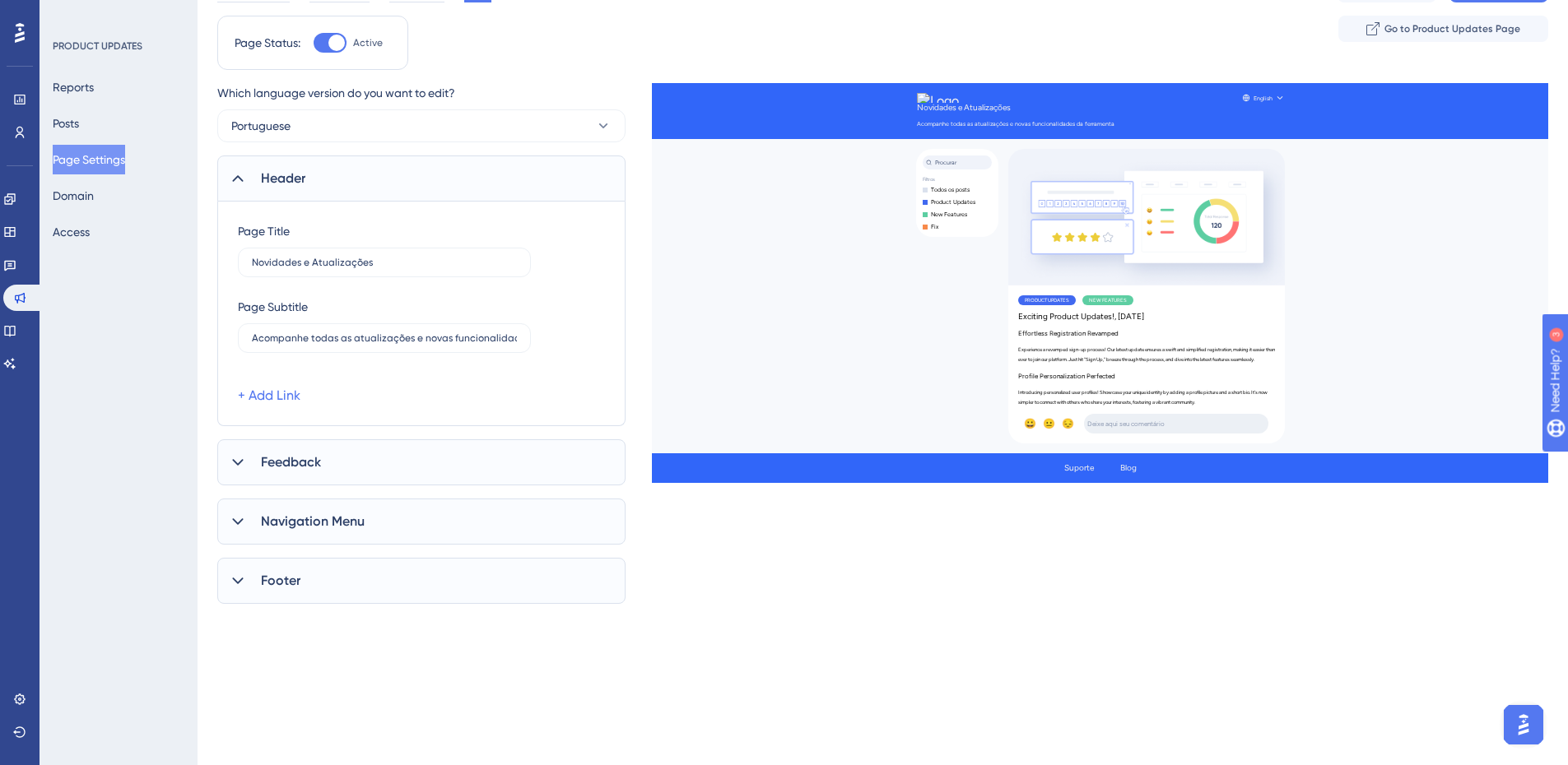
scroll to position [0, 0]
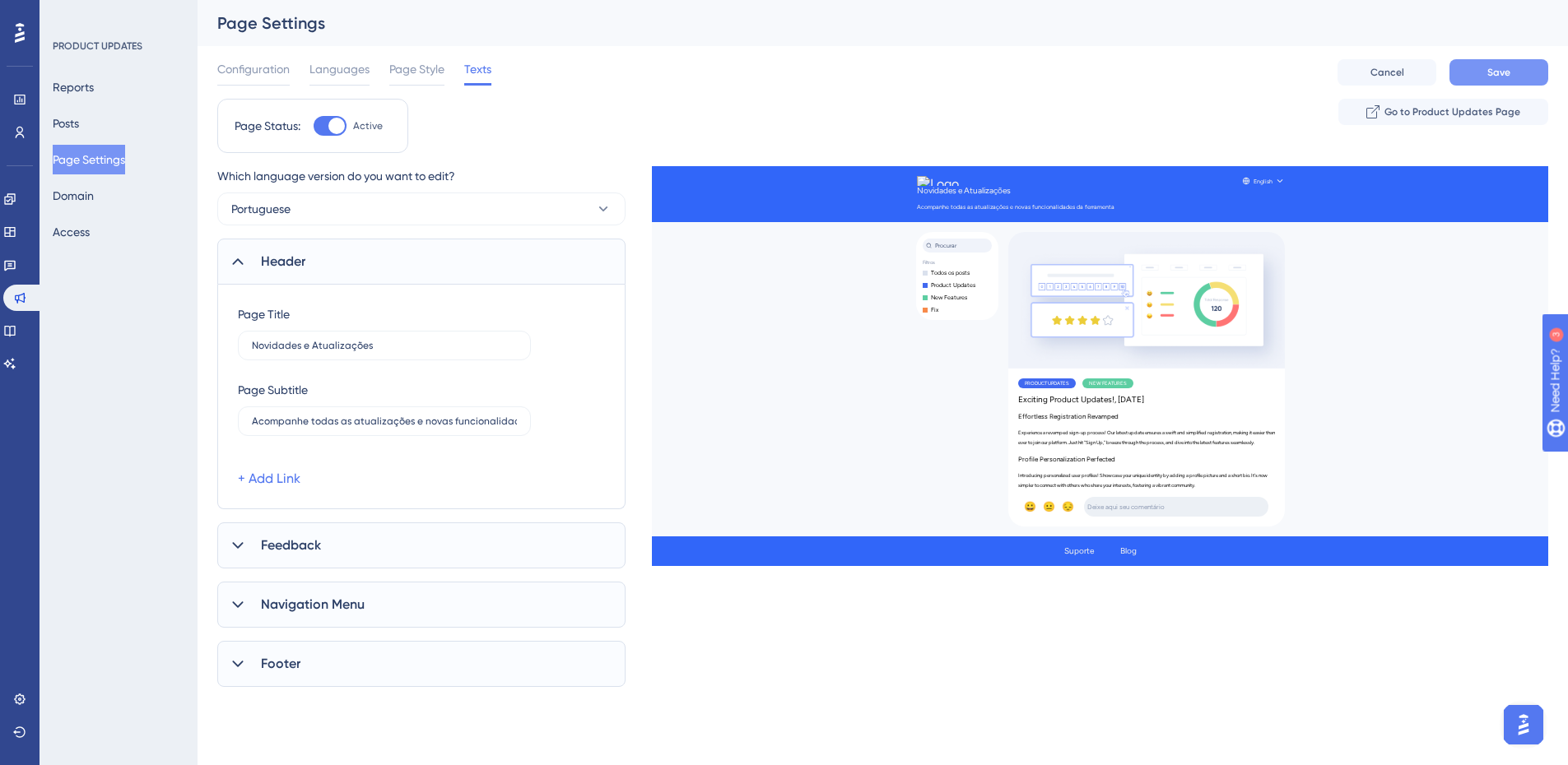
click at [1496, 59] on button "Save" at bounding box center [1498, 72] width 99 height 27
click at [1444, 119] on button "Go to Product Updates Page" at bounding box center [1443, 112] width 210 height 27
click at [414, 76] on span "Page Style" at bounding box center [417, 69] width 55 height 20
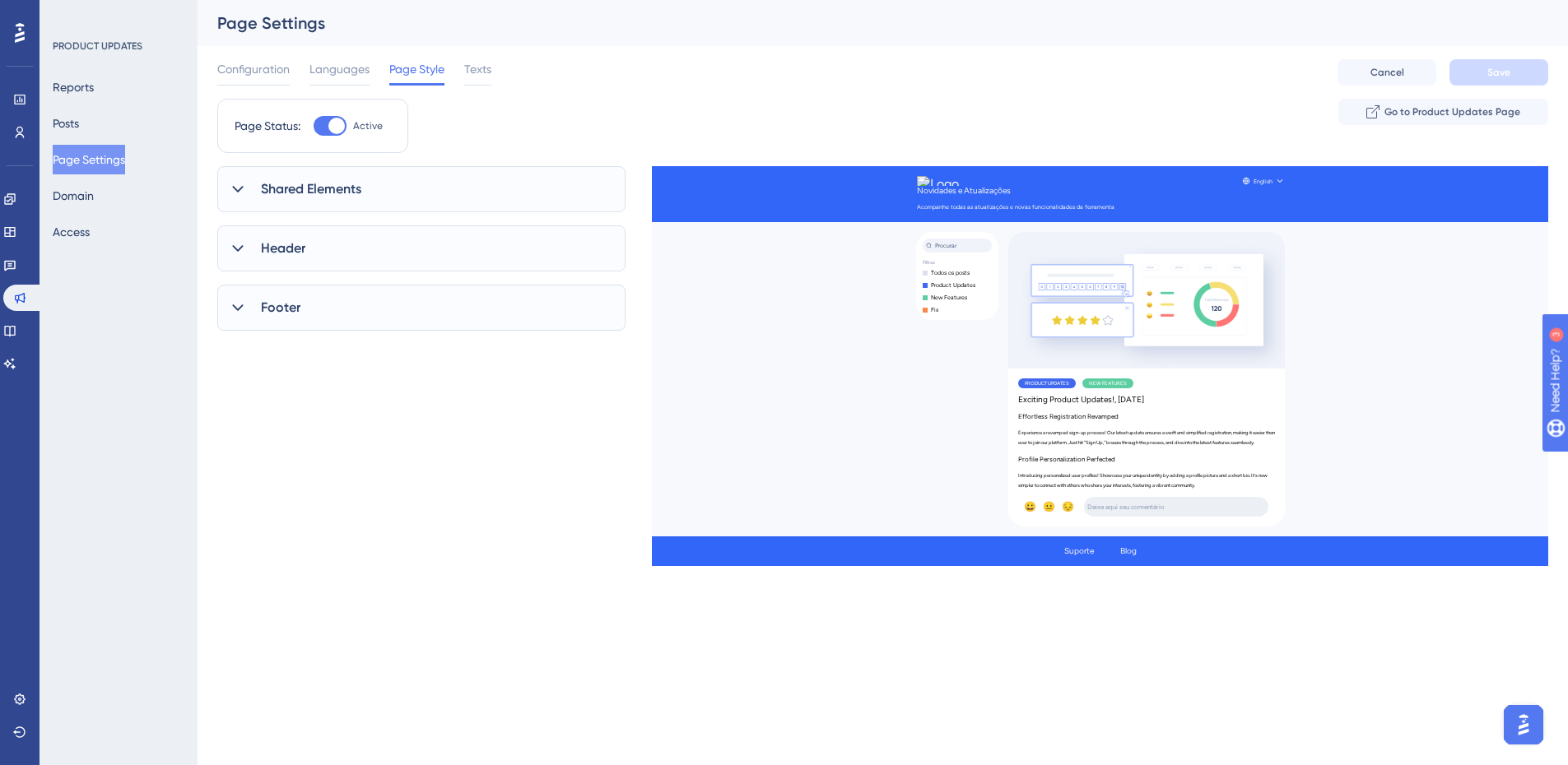
click at [378, 249] on div "Header" at bounding box center [422, 249] width 408 height 46
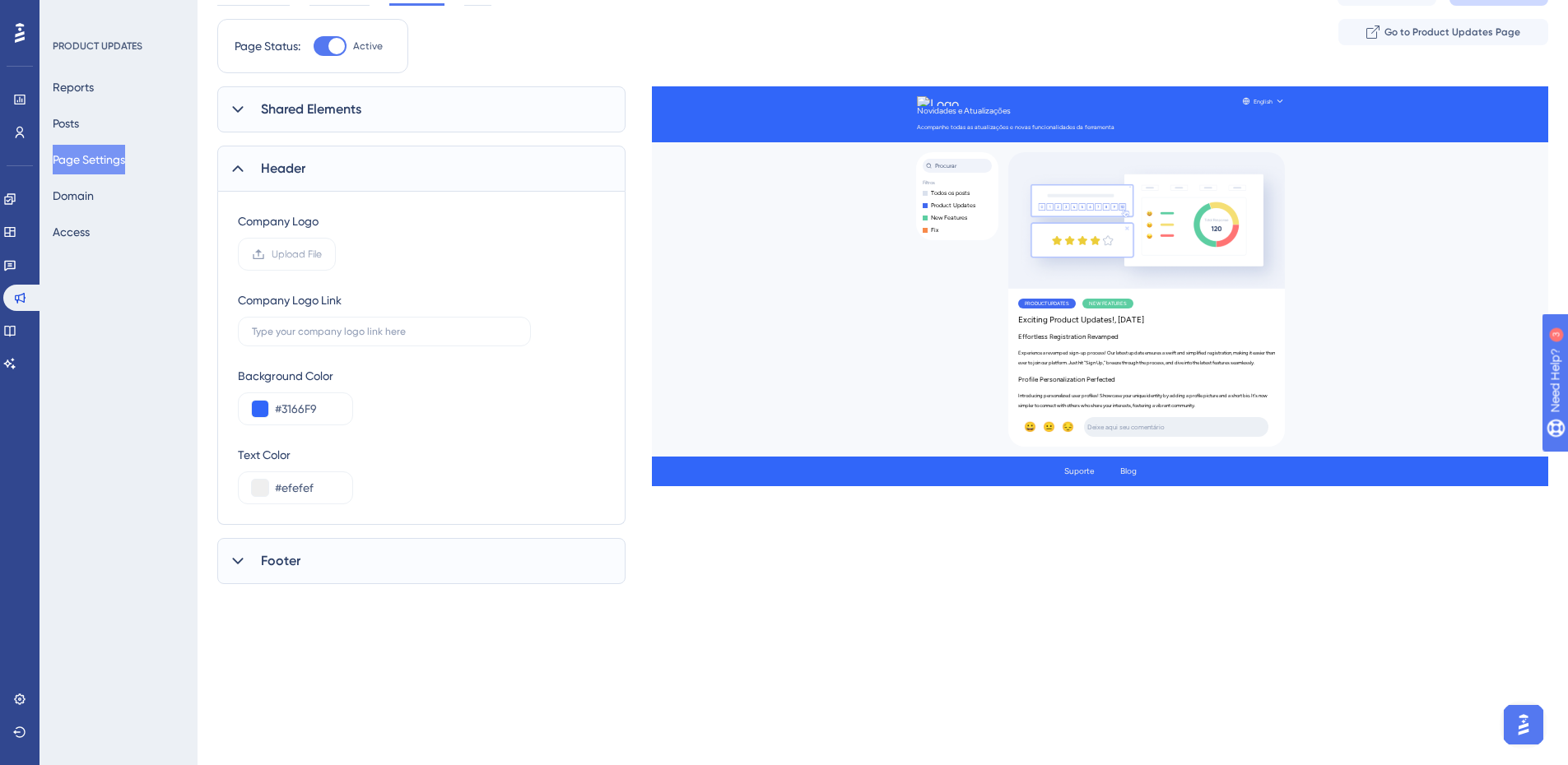
scroll to position [82, 0]
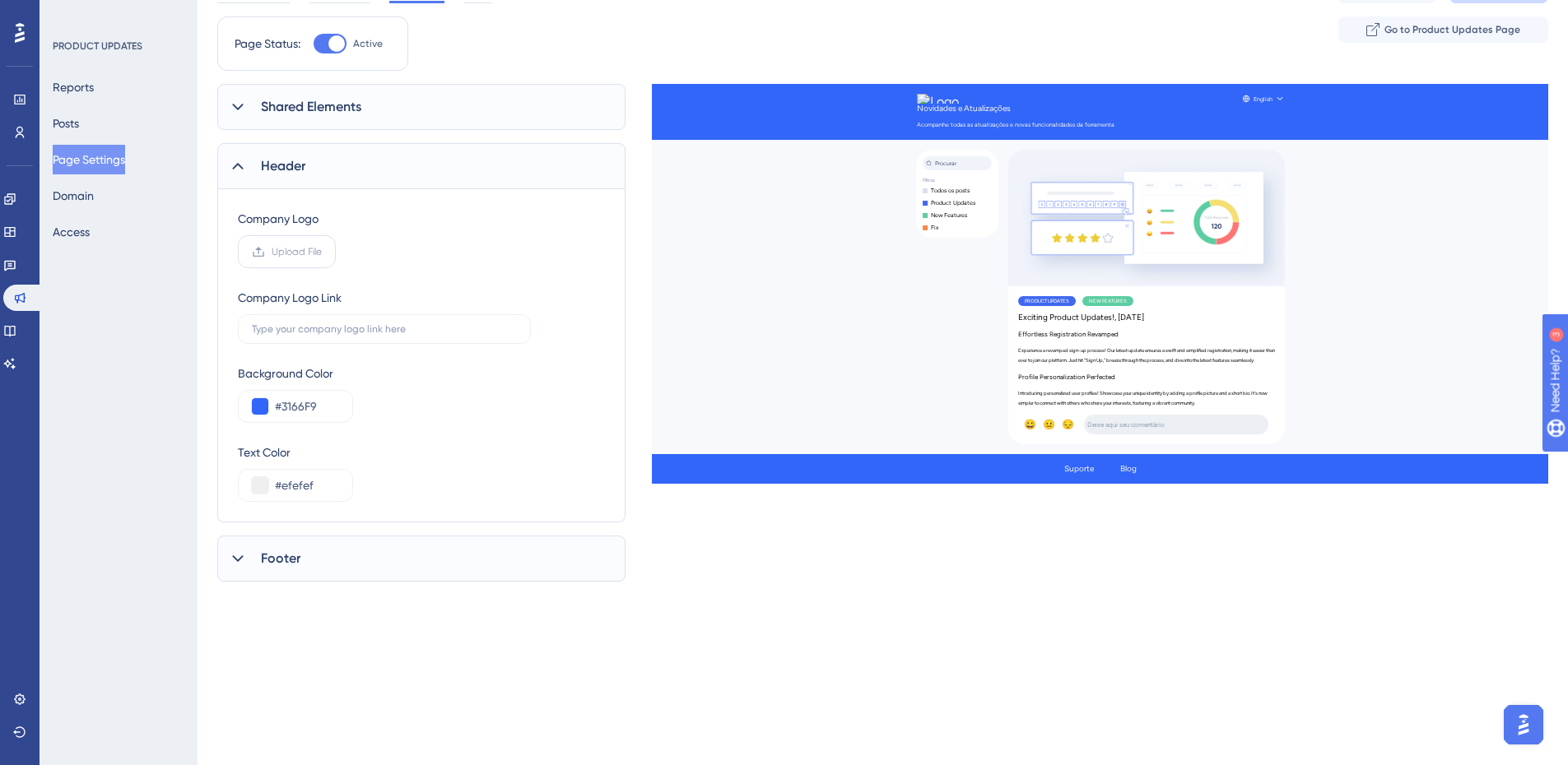
click at [301, 251] on span "Upload File" at bounding box center [296, 251] width 50 height 13
click at [322, 251] on input "Upload File" at bounding box center [322, 251] width 0 height 0
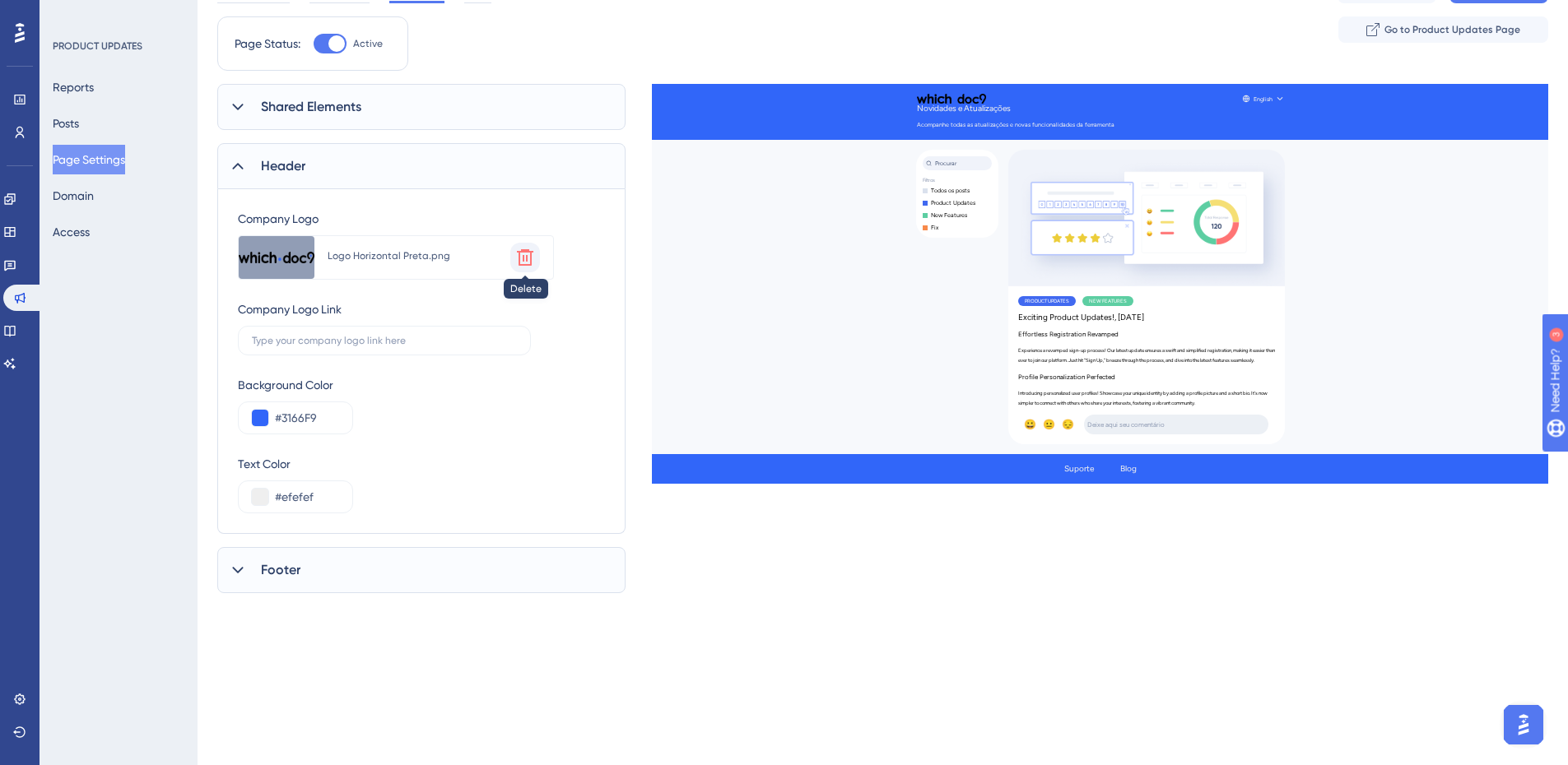
click at [531, 261] on icon at bounding box center [525, 257] width 17 height 17
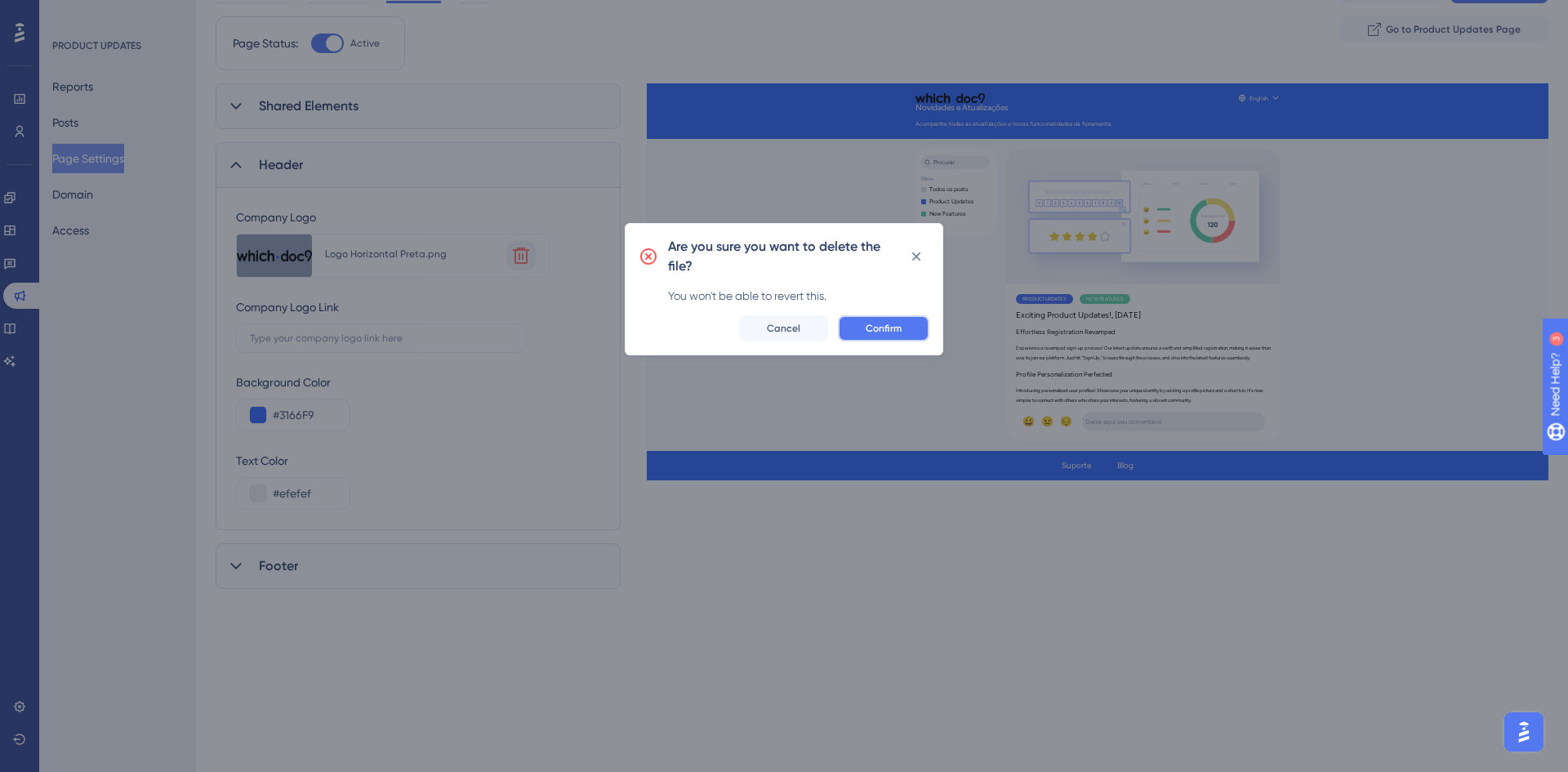
drag, startPoint x: 897, startPoint y: 328, endPoint x: 796, endPoint y: 353, distance: 104.0
click at [896, 328] on span "Confirm" at bounding box center [884, 329] width 36 height 13
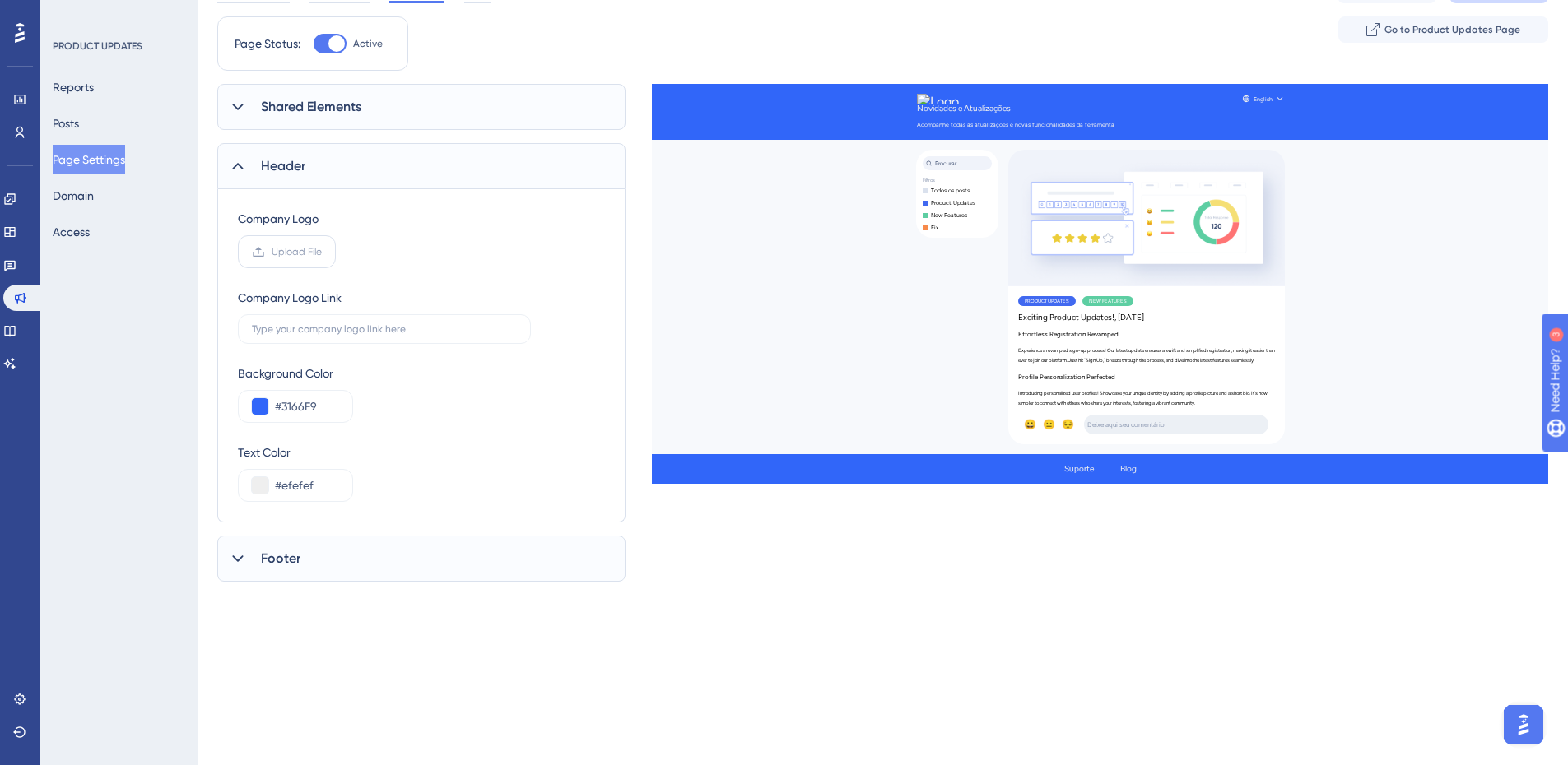
click at [283, 236] on label "Upload File" at bounding box center [287, 252] width 98 height 33
click at [322, 251] on input "Upload File" at bounding box center [322, 251] width 0 height 0
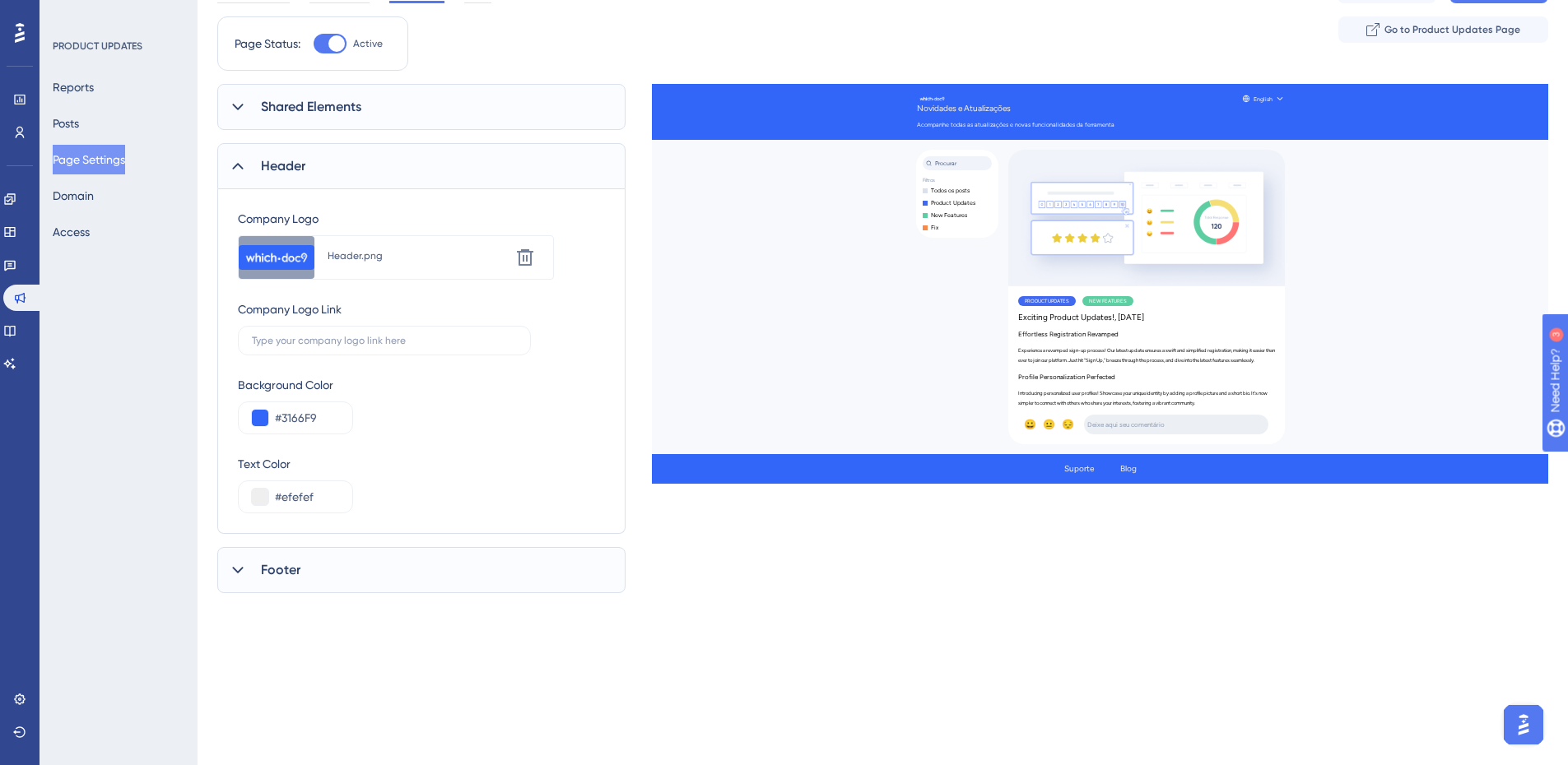
click at [614, 227] on div "Company Logo Upload new image Header.png Delete Company Logo Link Background Co…" at bounding box center [422, 361] width 408 height 344
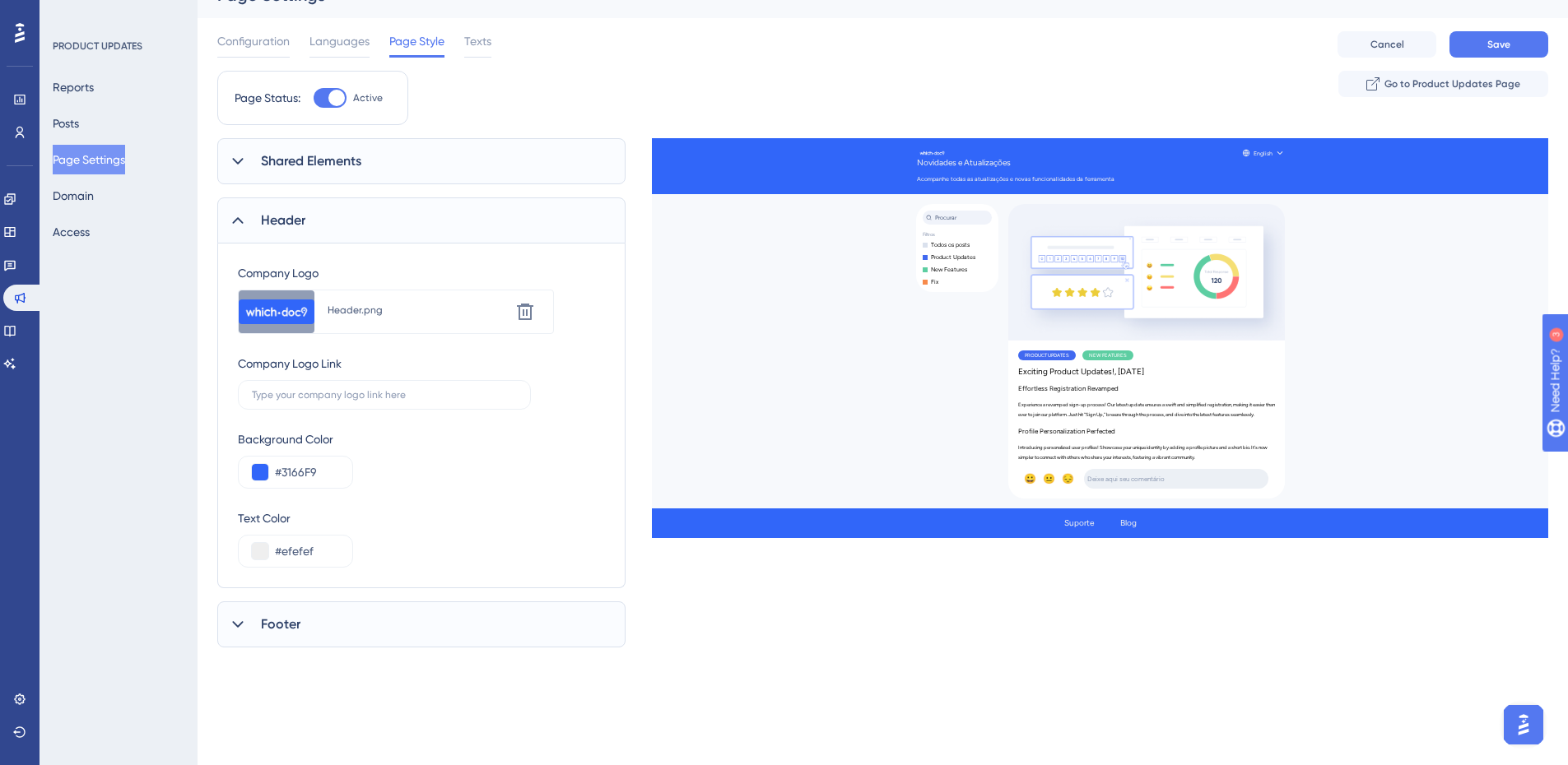
scroll to position [0, 0]
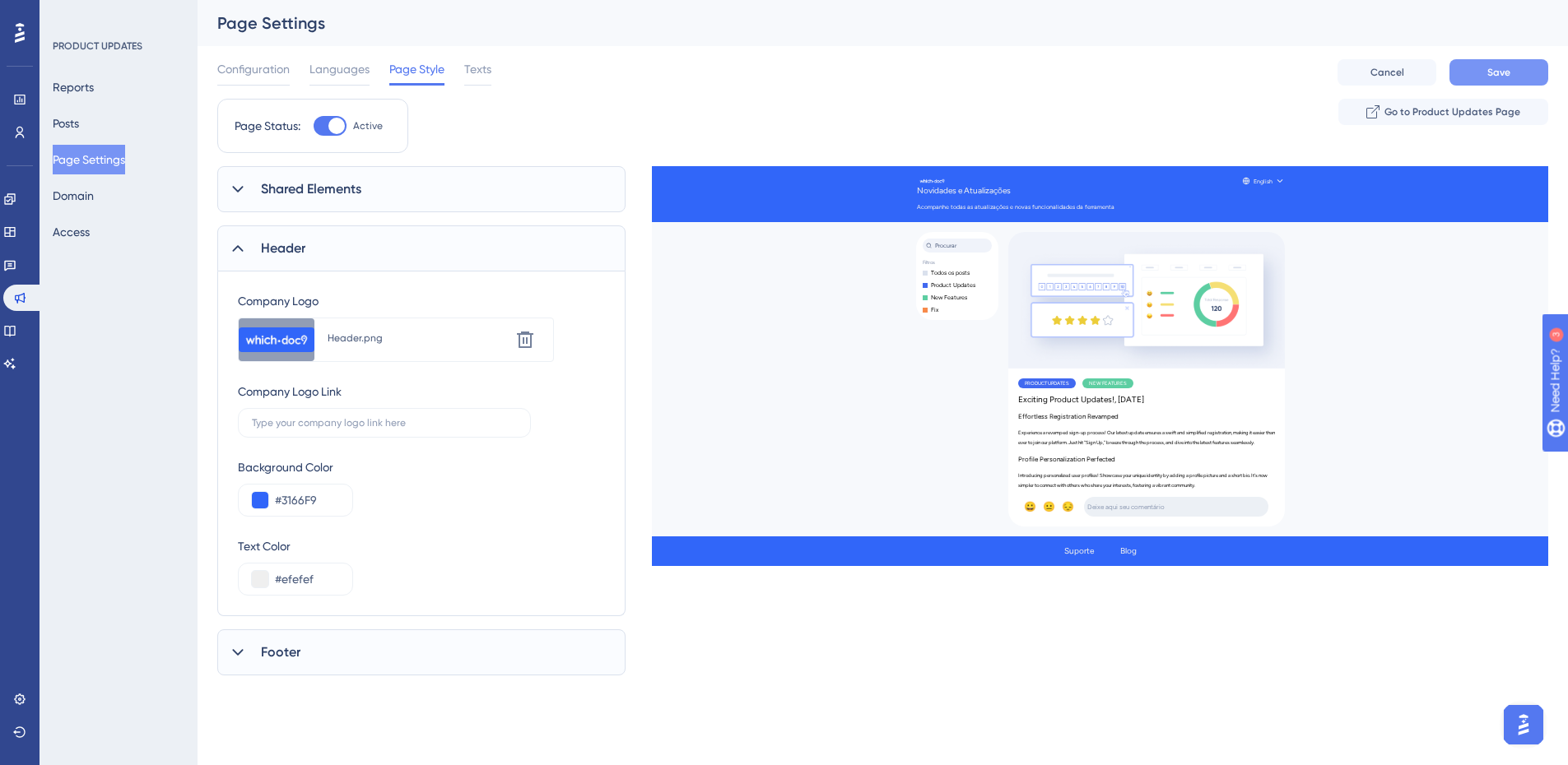
click at [1488, 68] on span "Save" at bounding box center [1499, 72] width 23 height 13
click at [1463, 117] on span "Go to Product Updates Page" at bounding box center [1453, 112] width 136 height 13
